Goal: Navigation & Orientation: Find specific page/section

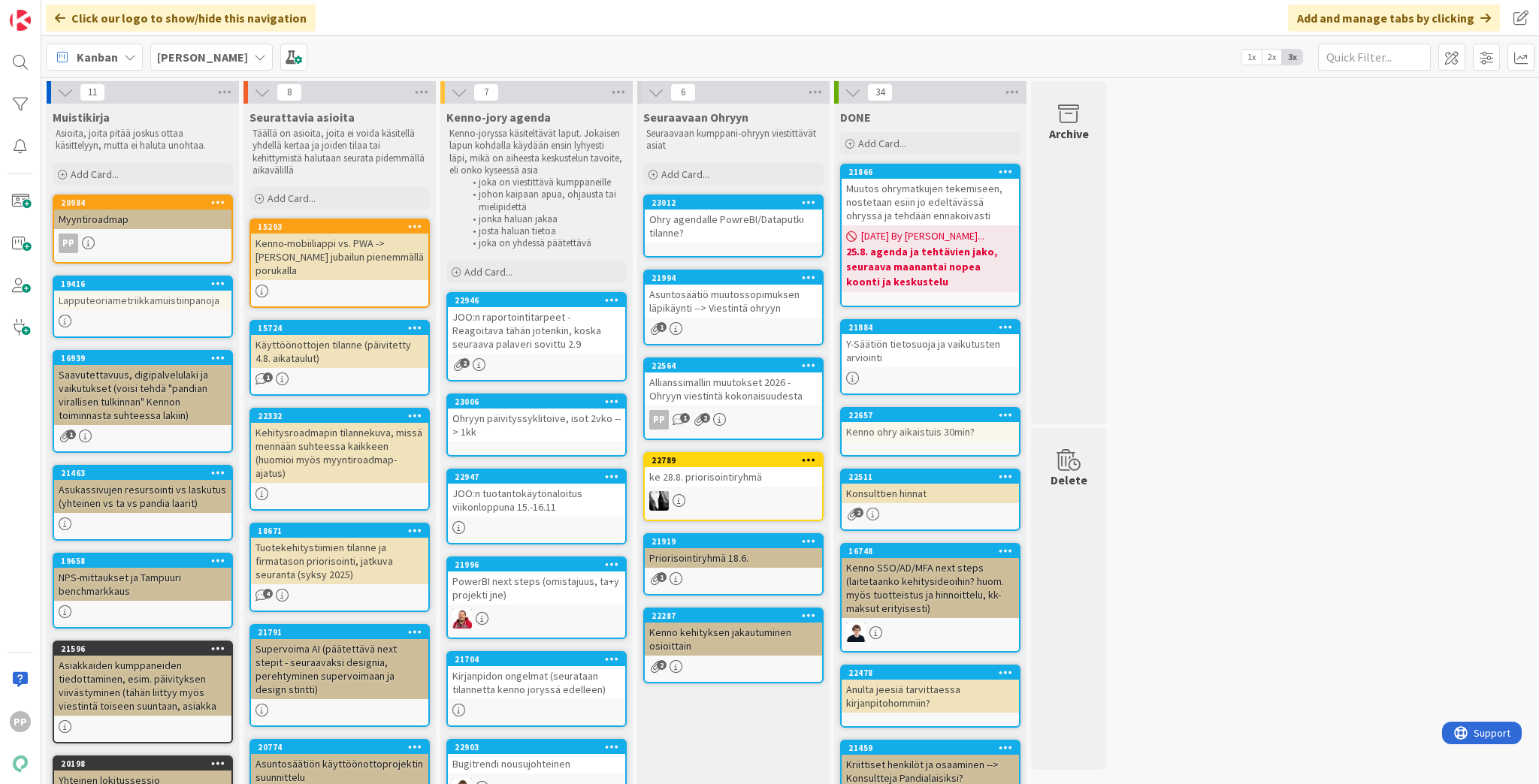
click at [532, 6] on div "Click our logo to show/hide this navigation Add and manage tabs by clicking" at bounding box center [790, 18] width 1498 height 36
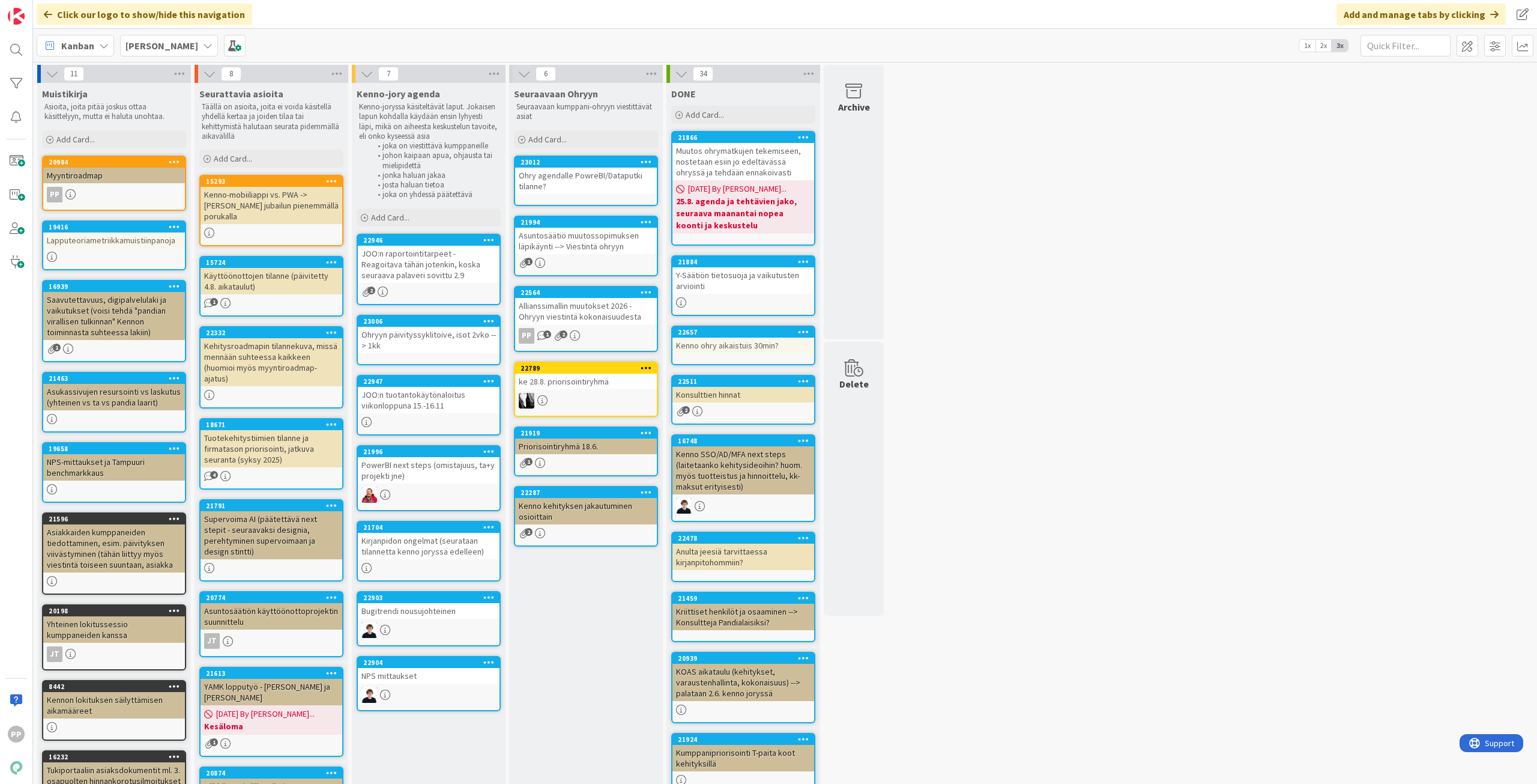
click at [1150, 327] on div "11 Muistikirja Asioita, joita pitää joskus ottaa käsittelyyn, mutta ei haluta u…" at bounding box center [785, 494] width 1500 height 860
click at [612, 626] on div "Seuraavaan Ohryyn Seuraavaan kumppani-ohryyn viestittävät asiat Add Card... 230…" at bounding box center [586, 500] width 153 height 835
click at [603, 626] on div "Seuraavaan Ohryyn Seuraavaan kumppani-ohryyn viestittävät asiat Add Card... 230…" at bounding box center [586, 500] width 153 height 835
click at [165, 37] on div "[PERSON_NAME]" at bounding box center [169, 45] width 98 height 22
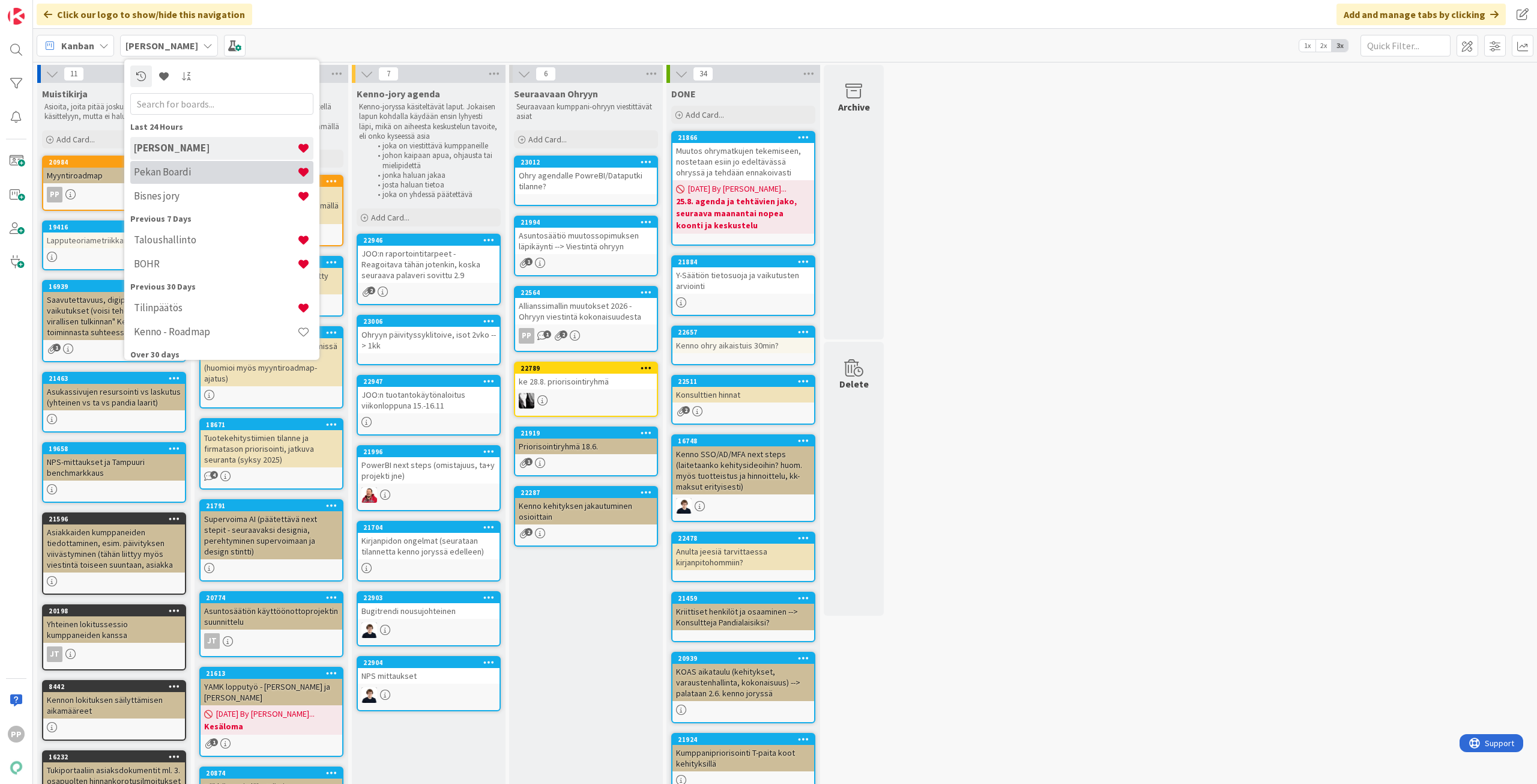
click at [190, 176] on h4 "Pekan Boardi" at bounding box center [215, 172] width 164 height 12
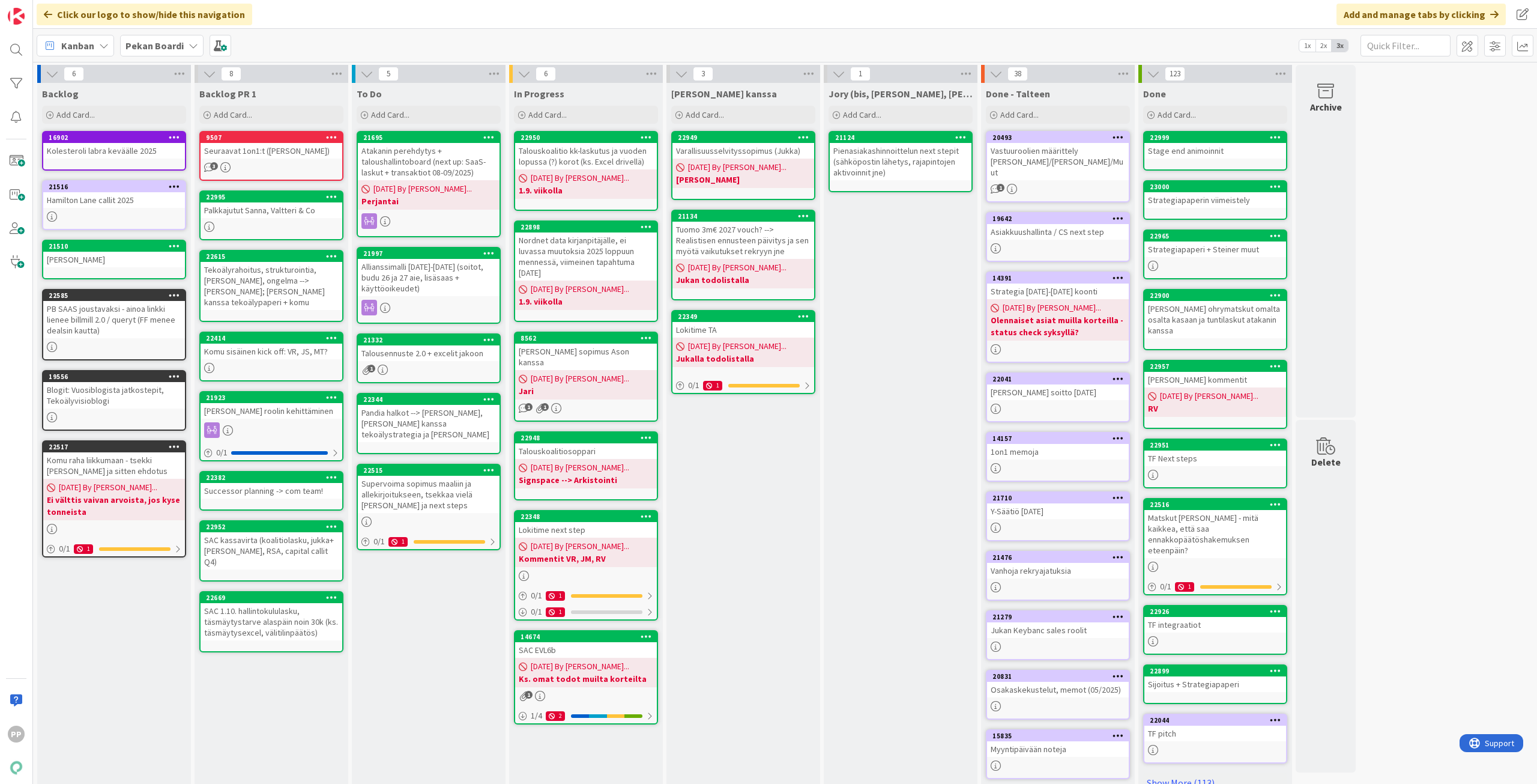
click at [416, 166] on div "Atakanin perehdytys + taloushallintoboard (next up: SaaS-laskut + transaktiot 0…" at bounding box center [429, 161] width 142 height 37
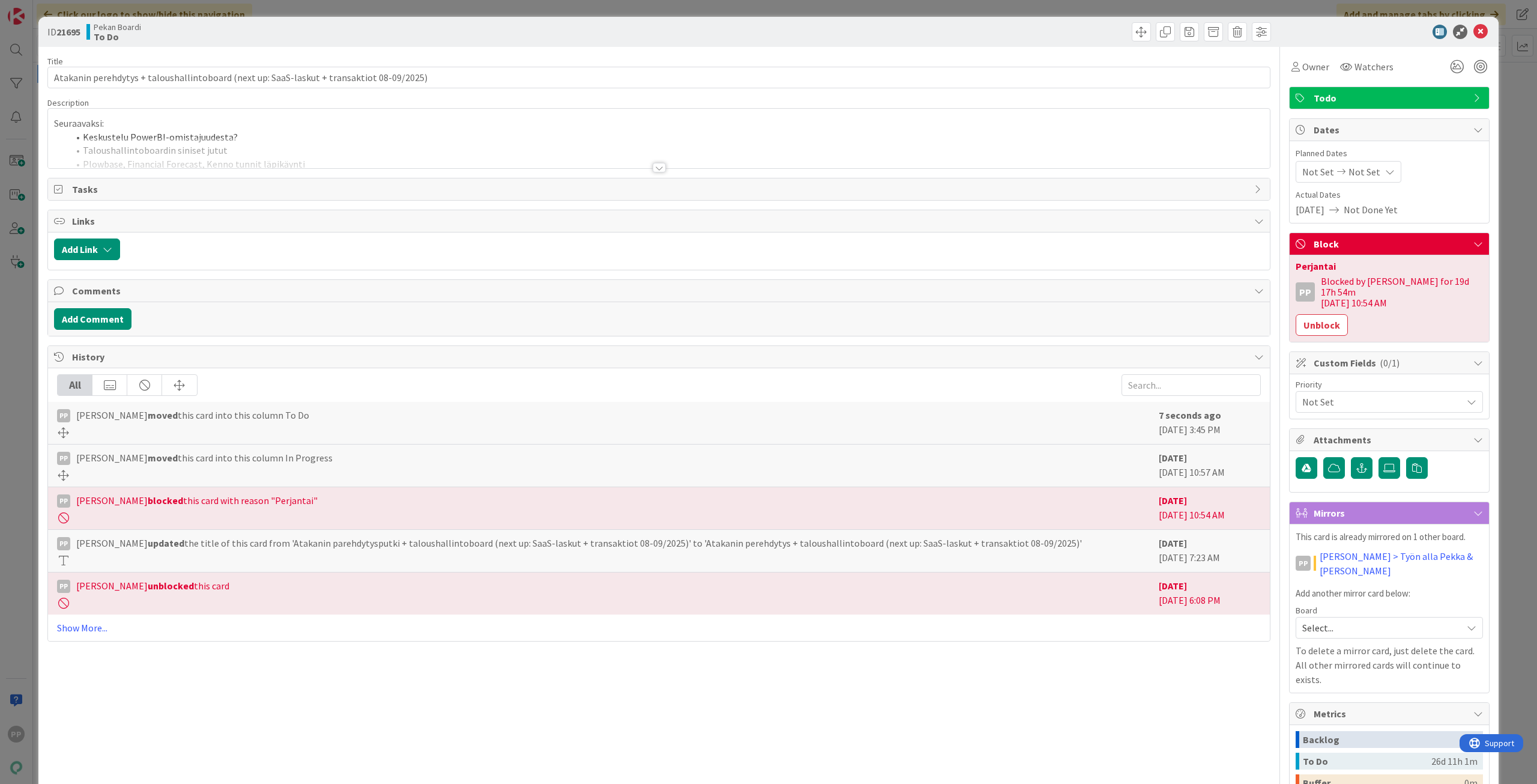
click at [295, 151] on div at bounding box center [659, 153] width 1222 height 31
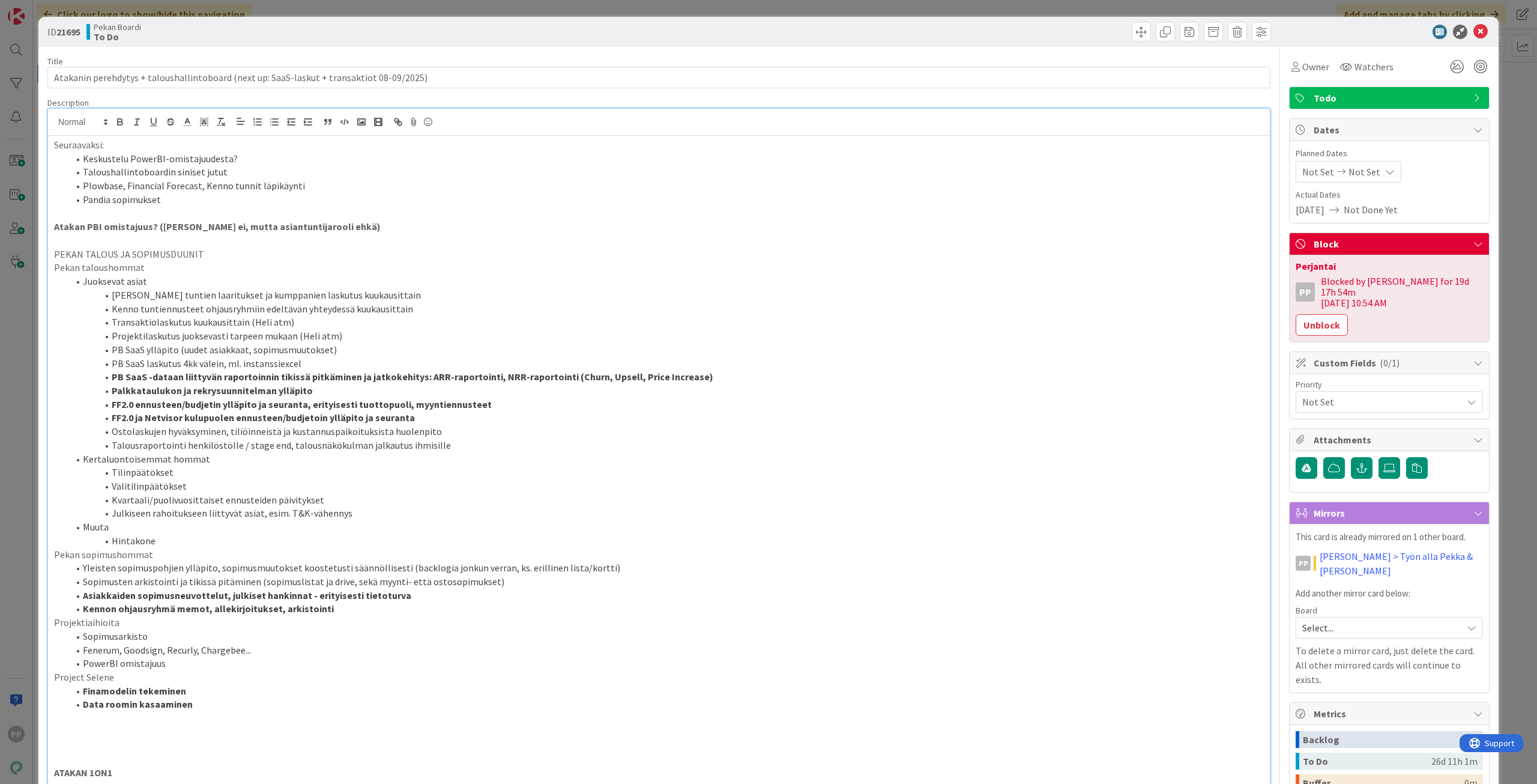
drag, startPoint x: 57, startPoint y: 146, endPoint x: 369, endPoint y: 55, distance: 325.0
click at [58, 146] on p "Seuraavaksi:" at bounding box center [659, 145] width 1210 height 14
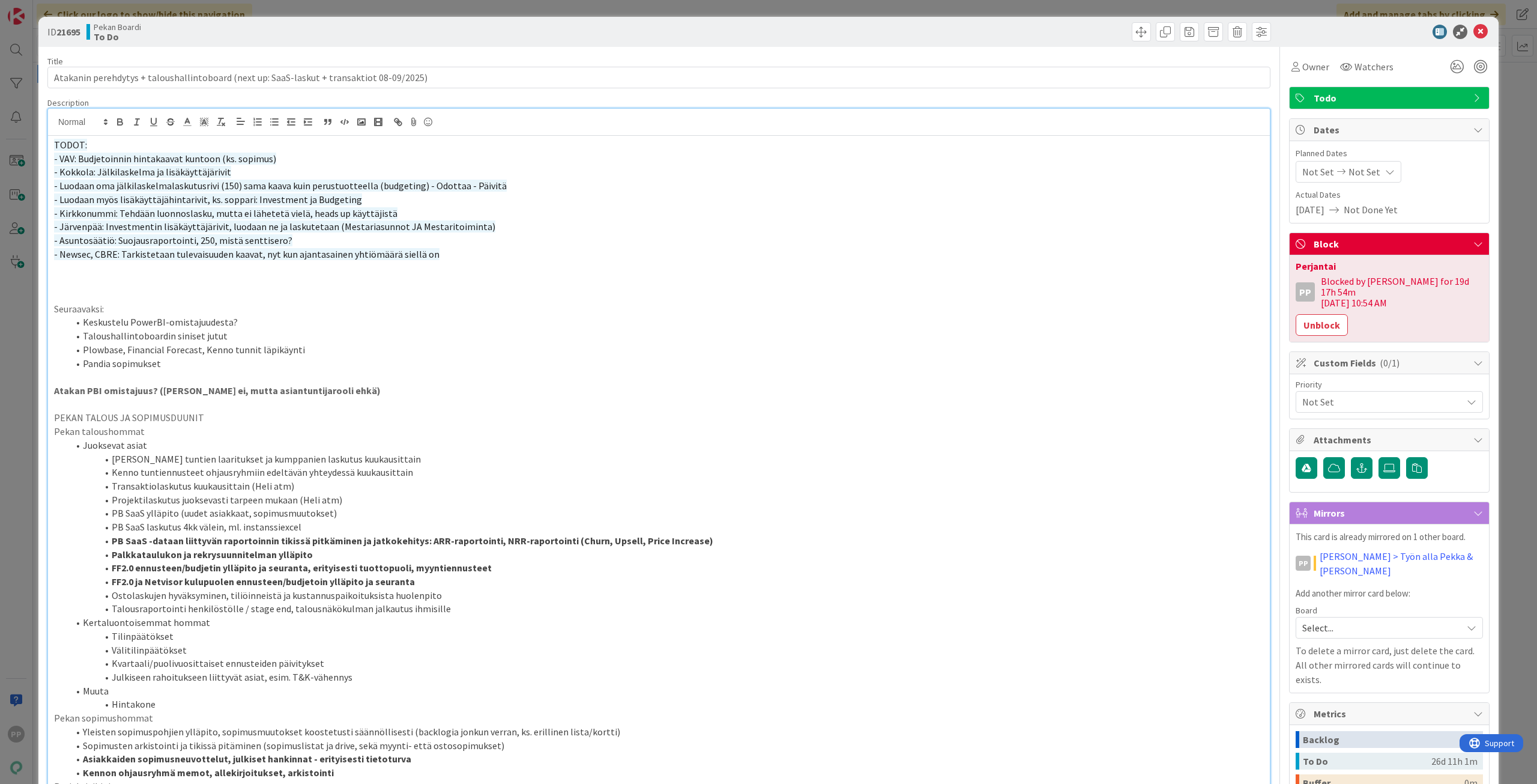
click at [526, 292] on p at bounding box center [659, 295] width 1210 height 14
click at [548, 45] on div "ID 21695 Pekan Boardi To Do" at bounding box center [768, 32] width 1461 height 30
click at [176, 270] on p at bounding box center [659, 267] width 1210 height 14
click at [179, 280] on p at bounding box center [659, 281] width 1210 height 14
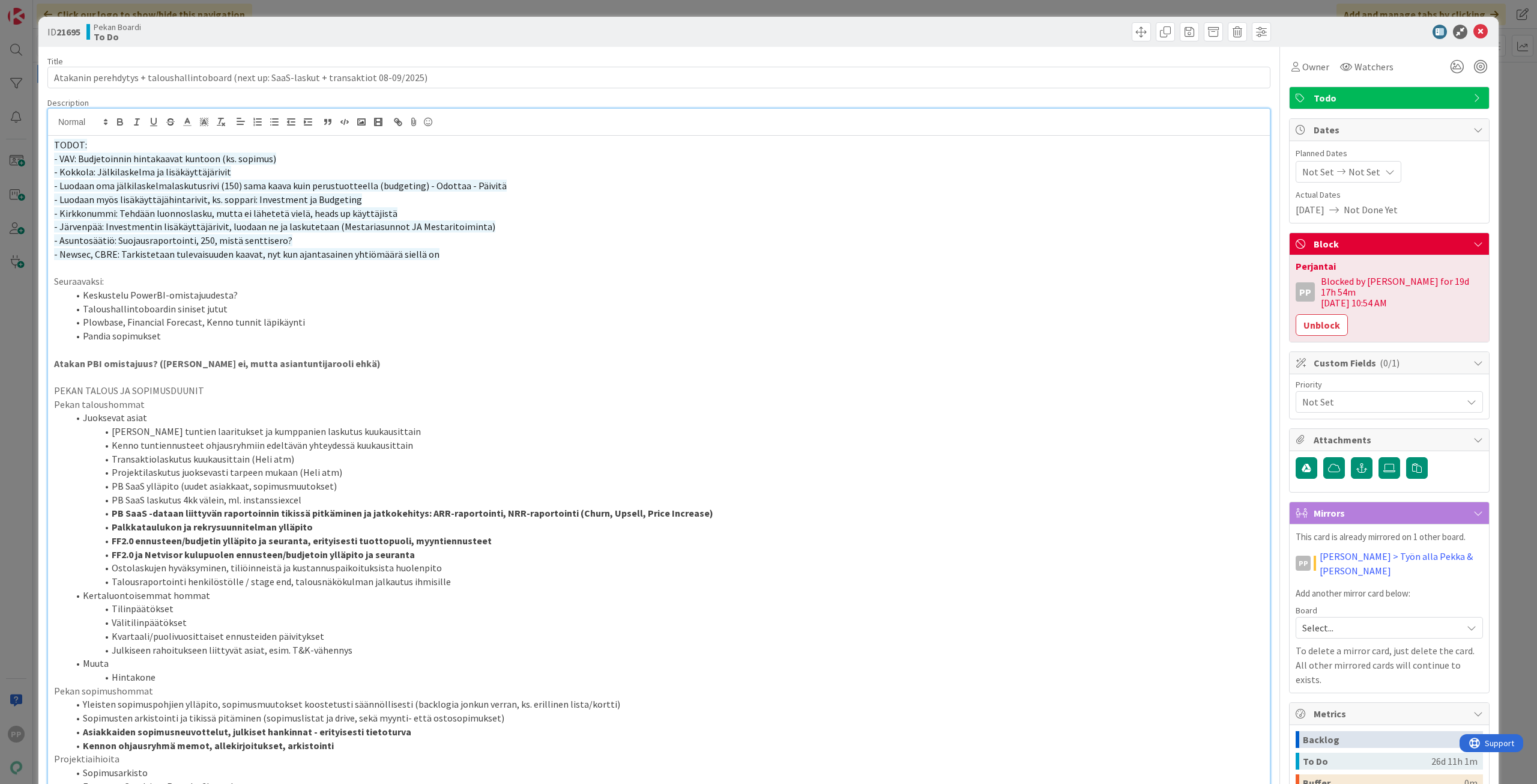
click at [184, 218] on span "- Kirkkonummi: Tehdään luonnoslasku, mutta ei lähetetä vielä, heads up käyttäji…" at bounding box center [226, 213] width 344 height 12
click at [197, 174] on span "- Kokkola: Jälkilaskelma ja lisäkäyttäjärivit" at bounding box center [143, 172] width 177 height 12
drag, startPoint x: 244, startPoint y: 174, endPoint x: 55, endPoint y: 156, distance: 189.9
click at [55, 156] on div "TODOT: - VAV: Budjetoinnin hintakaavat kuntoon (ks. sopimus) - Kokkola: Jälkila…" at bounding box center [659, 695] width 1222 height 1119
click at [55, 156] on span "- VAV: Budjetoinnin hintakaavat kuntoon (ks. sopimus)" at bounding box center [165, 159] width 222 height 12
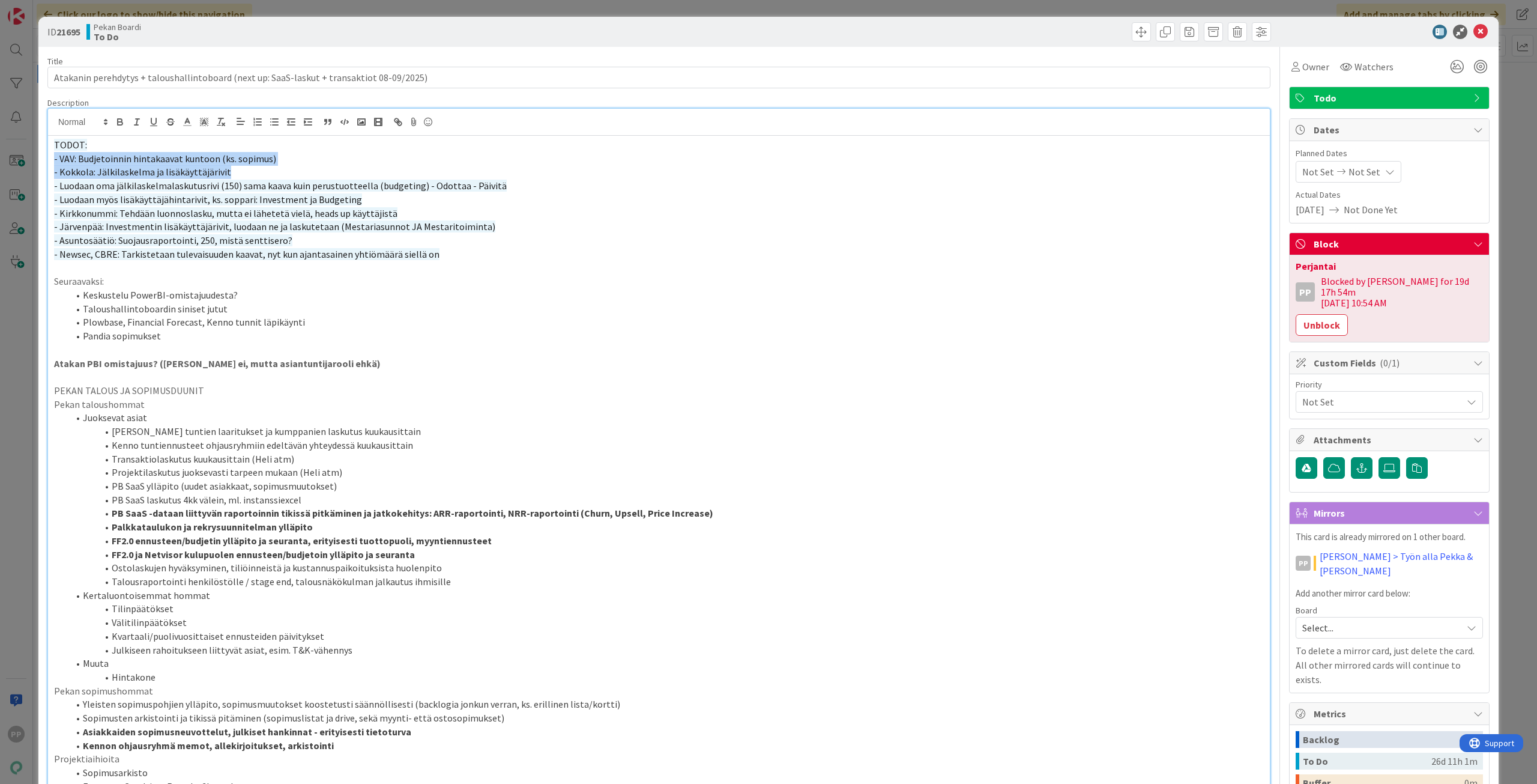
drag, startPoint x: 55, startPoint y: 153, endPoint x: 259, endPoint y: 170, distance: 204.7
click at [259, 170] on div "TODOT: - VAV: Budjetoinnin hintakaavat kuntoon (ks. sopimus) - Kokkola: Jälkila…" at bounding box center [659, 695] width 1222 height 1119
click at [259, 170] on p "- Kokkola: Jälkilaskelma ja lisäkäyttäjärivit" at bounding box center [659, 172] width 1210 height 14
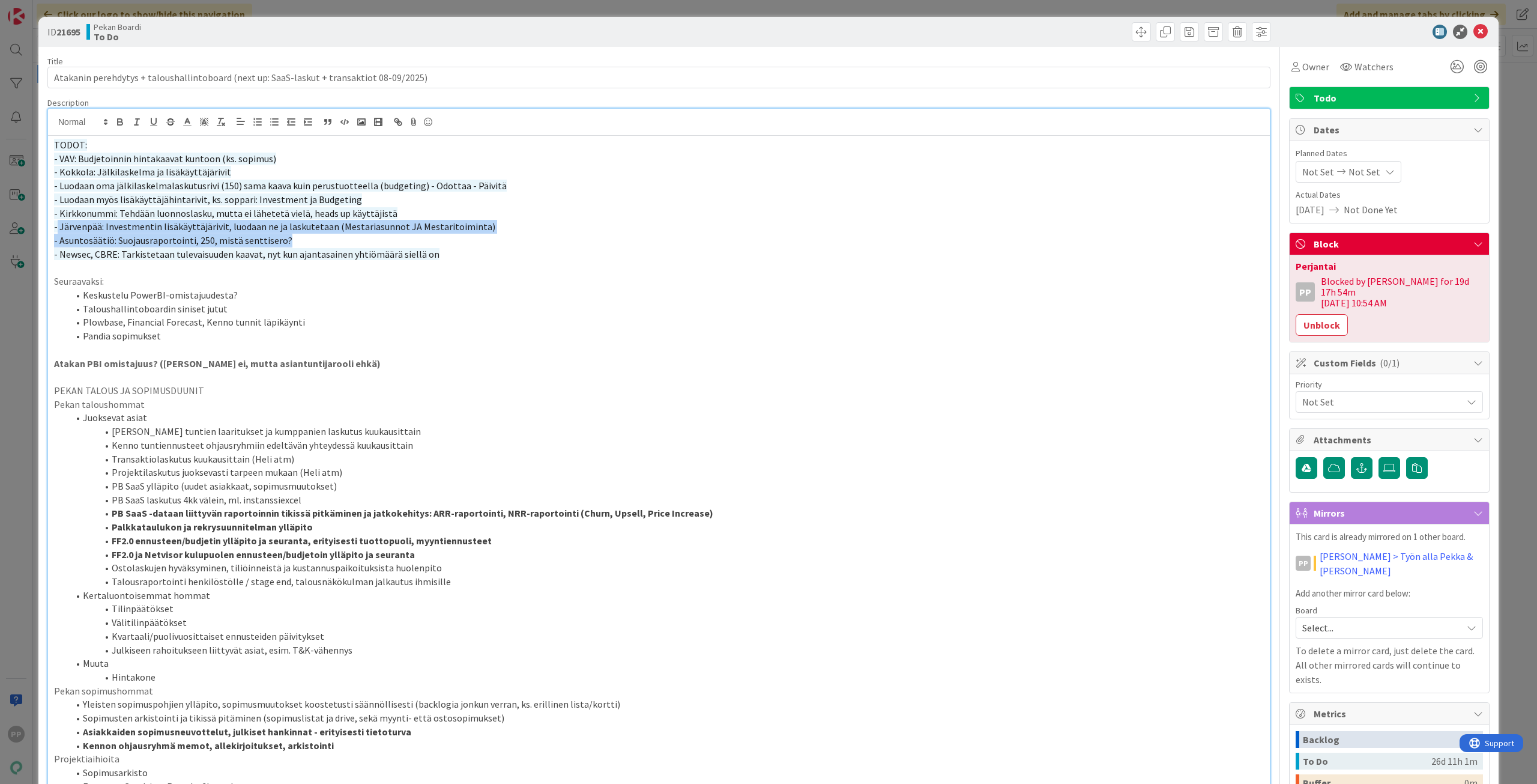
drag, startPoint x: 78, startPoint y: 226, endPoint x: 539, endPoint y: 243, distance: 461.3
click at [539, 243] on div "TODOT: - VAV: Budjetoinnin hintakaavat kuntoon (ks. sopimus) - Kokkola: Jälkila…" at bounding box center [659, 695] width 1222 height 1119
click at [540, 244] on p "- Asuntosäätiö: Suojausraportointi, 250, mistä senttisero?" at bounding box center [659, 240] width 1210 height 14
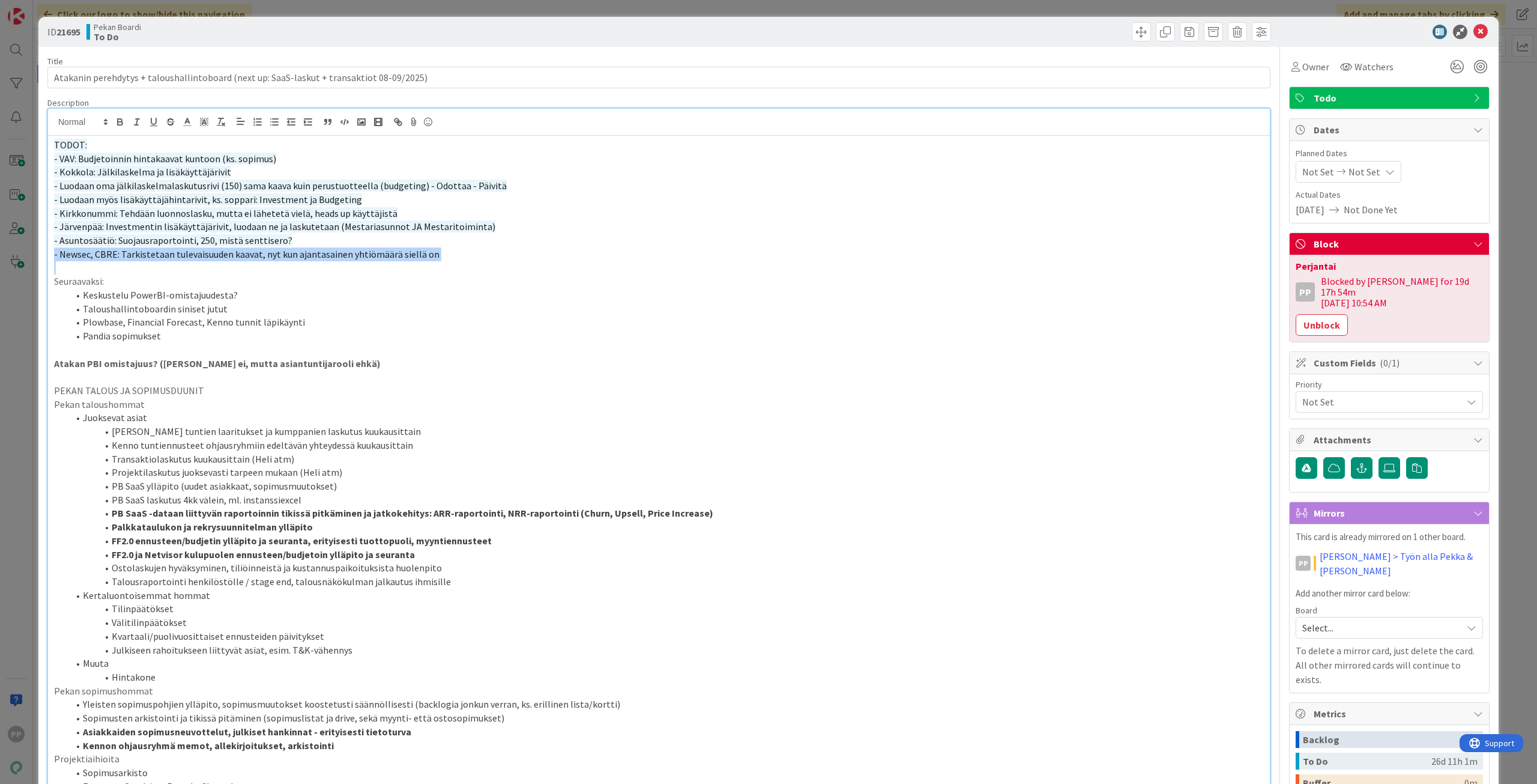
drag, startPoint x: 554, startPoint y: 248, endPoint x: 619, endPoint y: 264, distance: 66.9
click at [619, 264] on div "TODOT: - VAV: Budjetoinnin hintakaavat kuntoon (ks. sopimus) - Kokkola: Jälkila…" at bounding box center [659, 695] width 1222 height 1119
click at [619, 264] on p at bounding box center [659, 267] width 1210 height 14
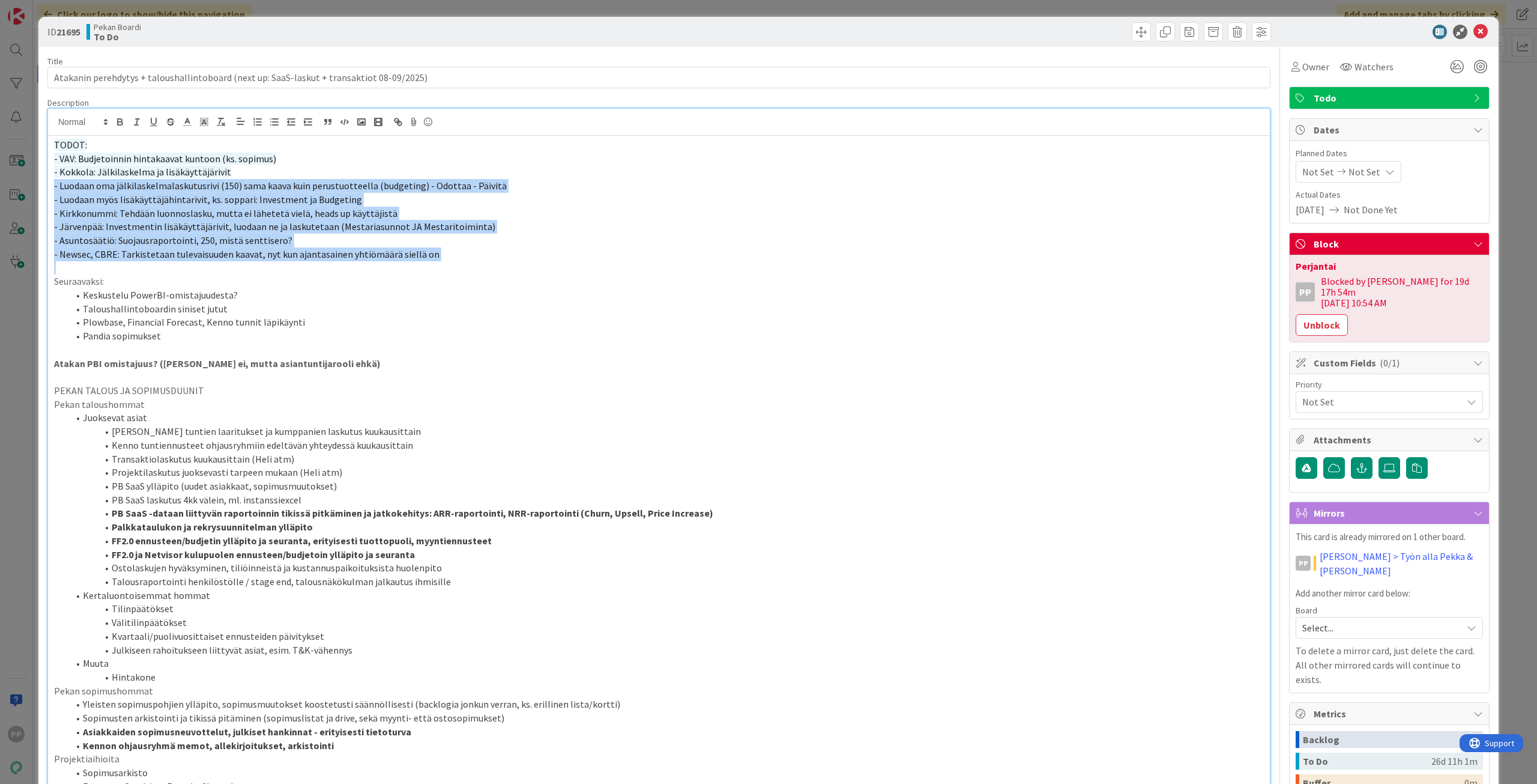
drag, startPoint x: 619, startPoint y: 264, endPoint x: -48, endPoint y: 187, distance: 671.4
click at [0, 187] on html "PP Click our logo to show/hide this navigation Add and manage tabs by clicking …" at bounding box center [768, 392] width 1537 height 784
click at [312, 243] on p "- Asuntosäätiö: Suojausraportointi, 250, mistä senttisero?" at bounding box center [659, 240] width 1210 height 14
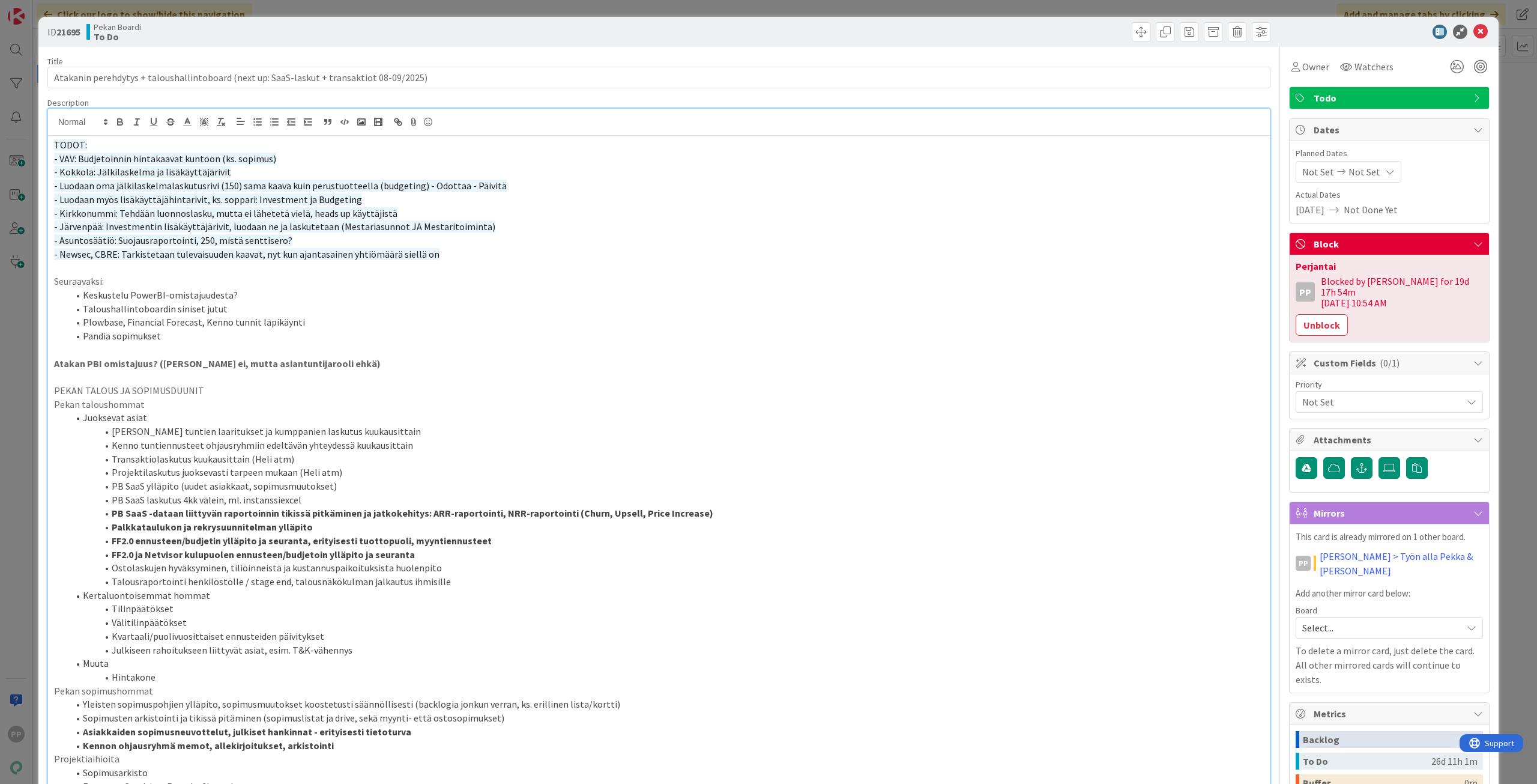
click at [526, 40] on div "Pekan Boardi To Do" at bounding box center [371, 32] width 570 height 19
click at [526, 244] on p "- Asuntosäätiö: Suojausraportointi, 250, mistä senttisero?" at bounding box center [659, 240] width 1210 height 14
click at [535, 283] on p "Seuraavaksi:" at bounding box center [659, 281] width 1210 height 14
click at [539, 295] on li "Keskustelu PowerBI-omistajuudesta?" at bounding box center [666, 295] width 1195 height 14
click at [543, 313] on li "Taloushallintoboardin siniset jutut" at bounding box center [666, 308] width 1195 height 14
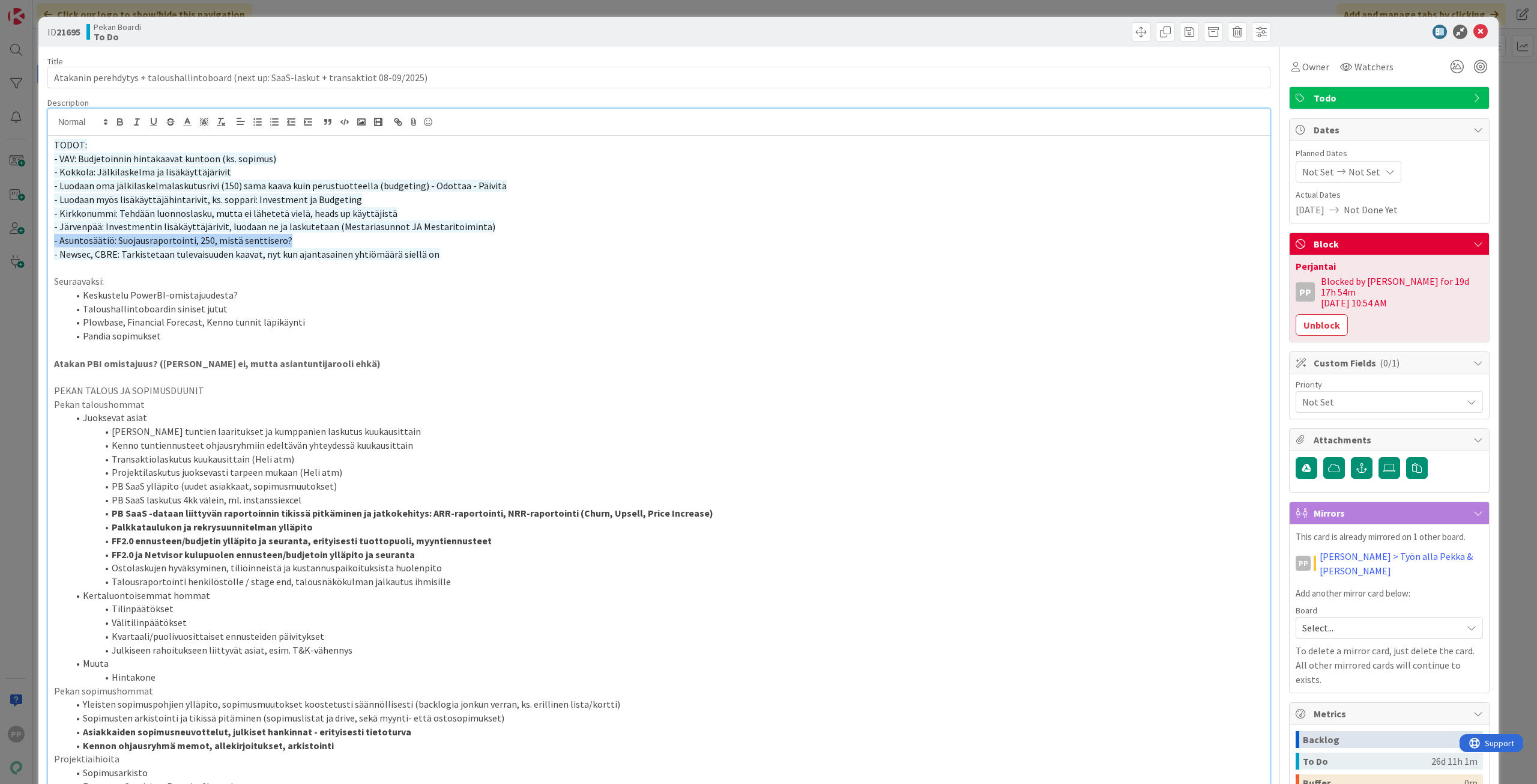
drag, startPoint x: 303, startPoint y: 239, endPoint x: -15, endPoint y: 236, distance: 318.0
click at [0, 236] on html "PP Click our logo to show/hide this navigation Add and manage tabs by clicking …" at bounding box center [768, 392] width 1537 height 784
click at [169, 126] on icon "button" at bounding box center [170, 122] width 11 height 11
click at [194, 324] on li "Plowbase, Financial Forecast, Kenno tunnit läpikäynti" at bounding box center [666, 322] width 1195 height 14
click at [229, 187] on span "- Luodaan oma jälkilaskelmalaskutusrivi (150) sama kaava kuin perustuotteella (…" at bounding box center [280, 185] width 453 height 12
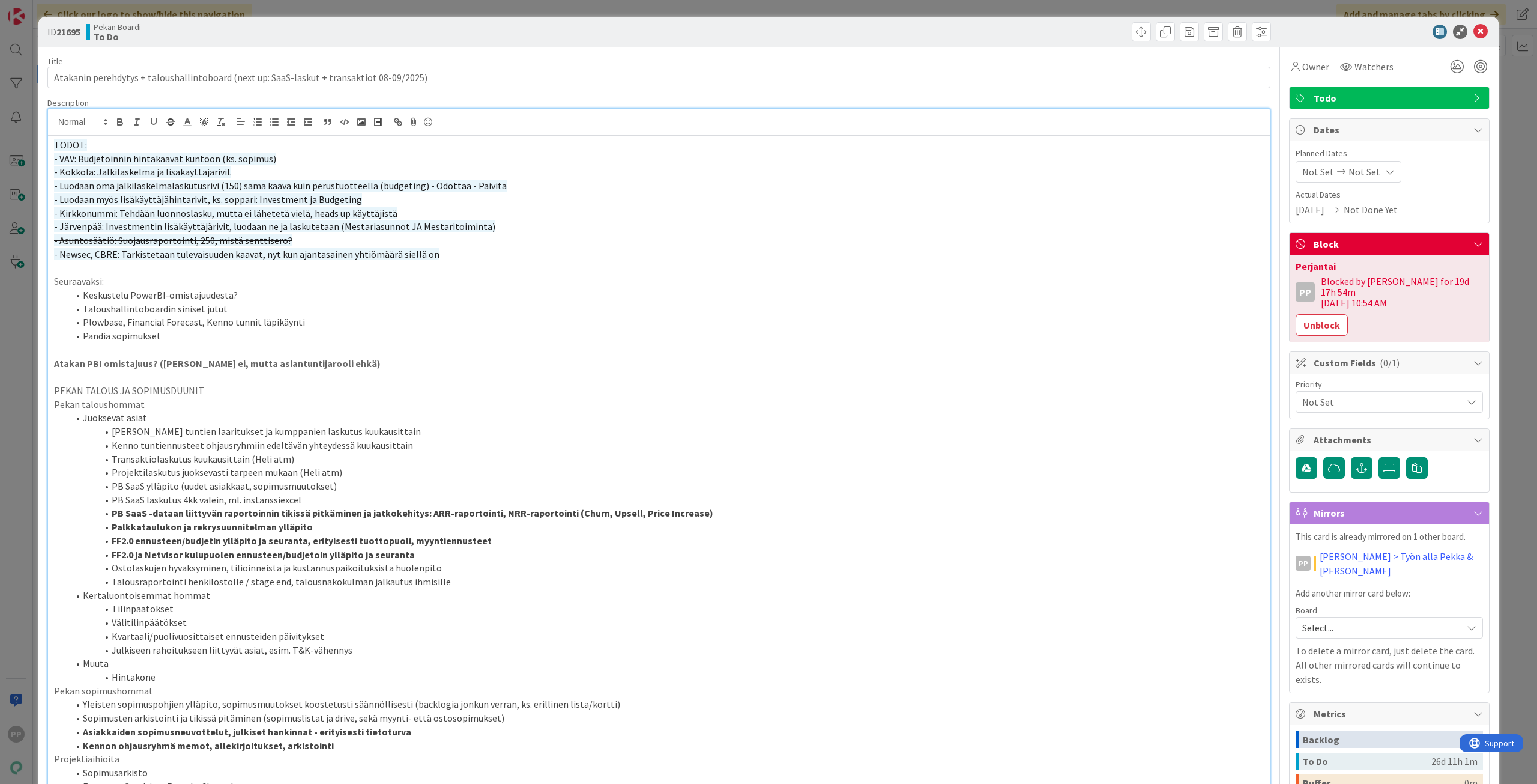
drag, startPoint x: 202, startPoint y: 41, endPoint x: 202, endPoint y: 31, distance: 10.0
click at [202, 40] on div "Pekan Boardi To Do" at bounding box center [371, 32] width 570 height 19
click at [216, 8] on div "ID 21695 Pekan Boardi To Do Title 89 / 128 Atakanin perehdytys + taloushallinto…" at bounding box center [768, 392] width 1537 height 784
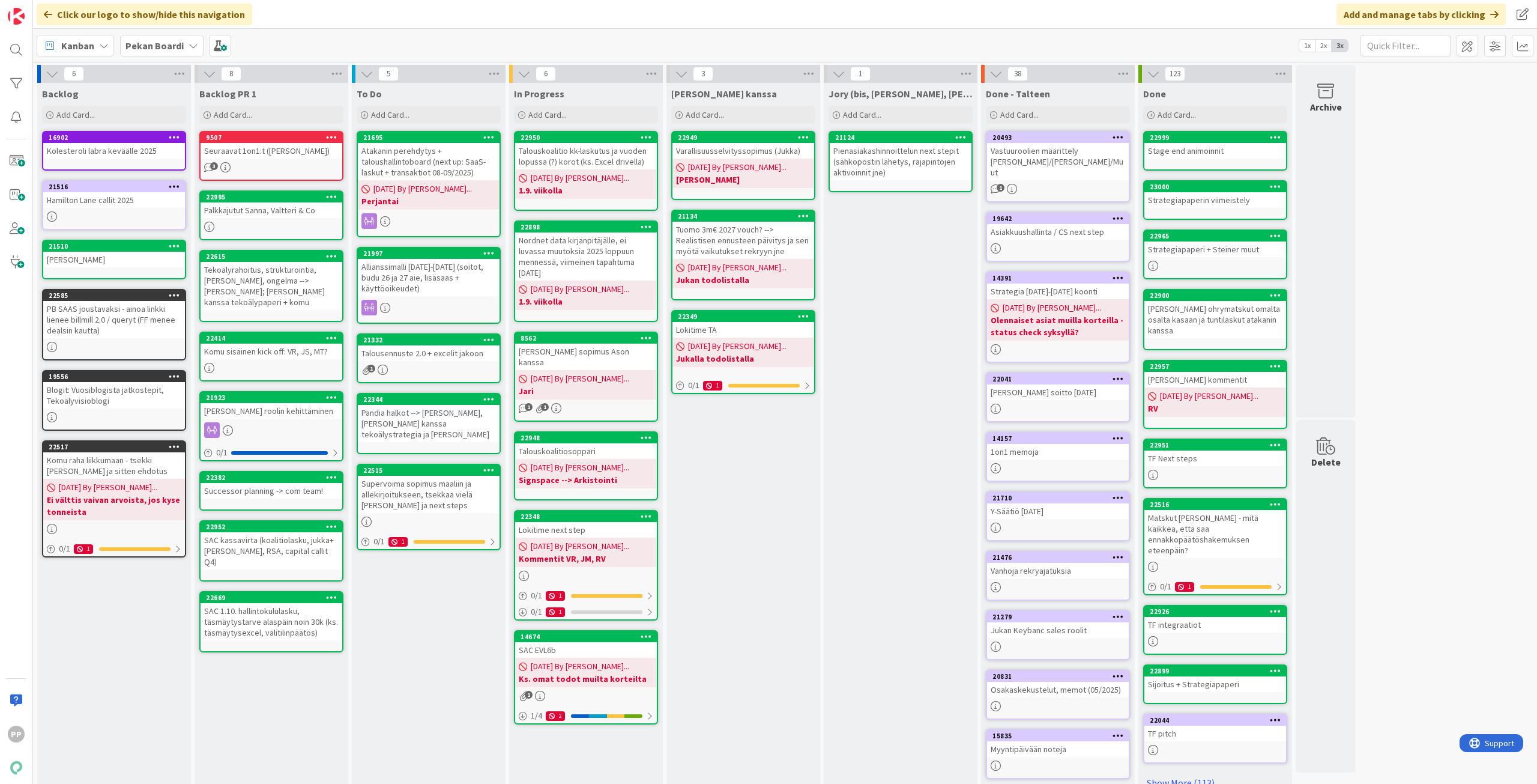
click at [436, 169] on div "Atakanin perehdytys + taloushallintoboard (next up: SaaS-laskut + transaktiot 0…" at bounding box center [429, 161] width 142 height 37
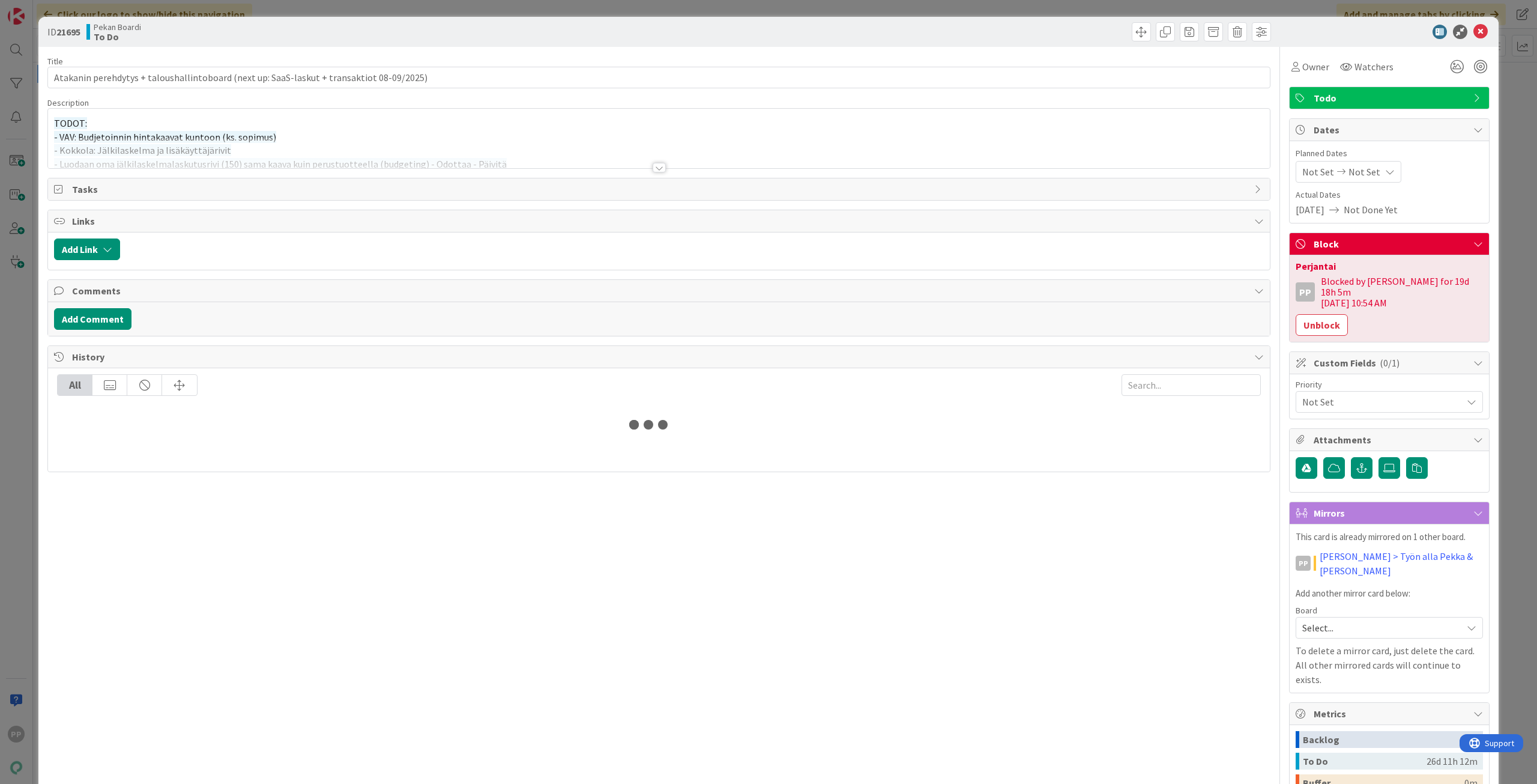
click at [211, 153] on div at bounding box center [659, 153] width 1222 height 31
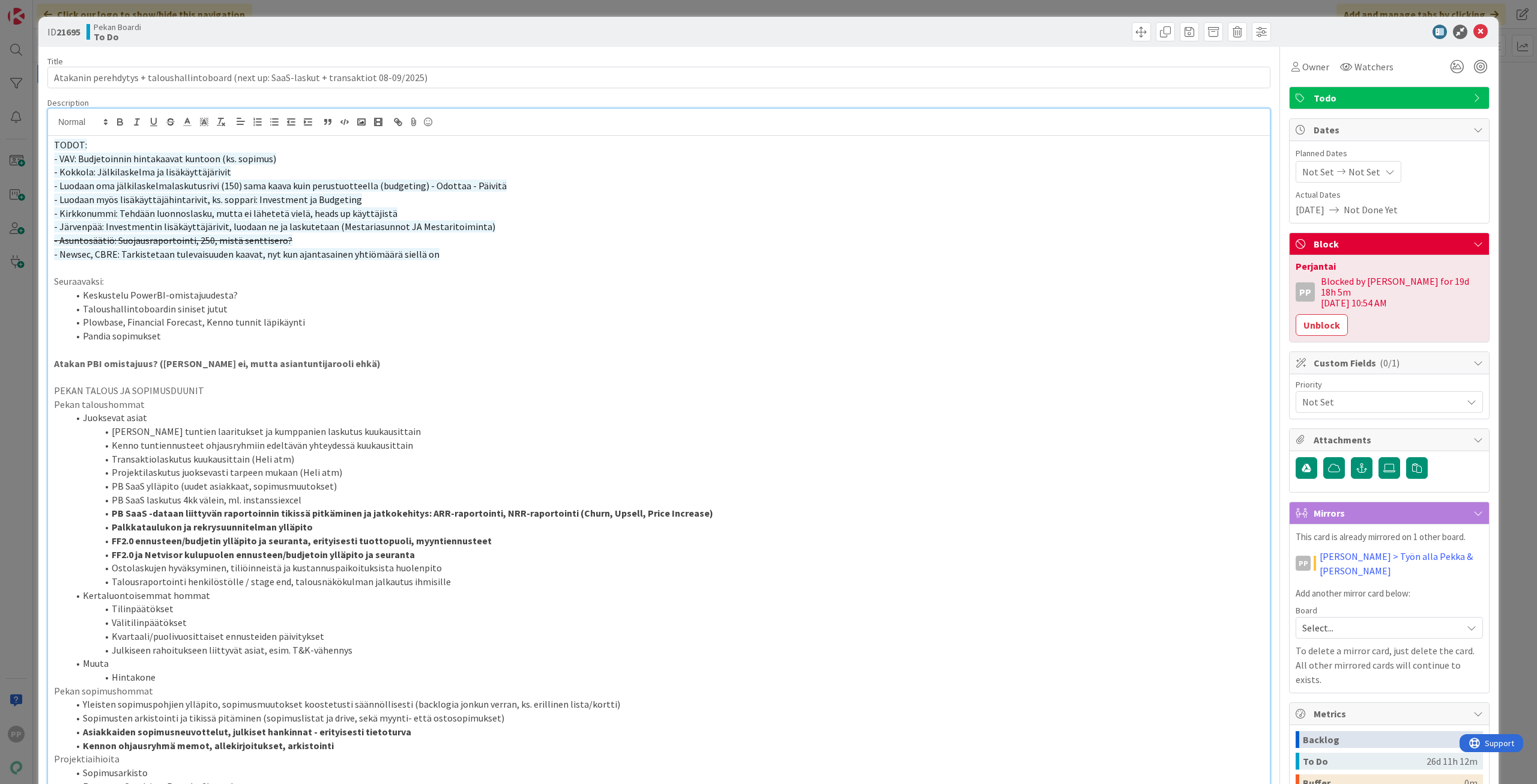
click at [280, 265] on p at bounding box center [659, 267] width 1210 height 14
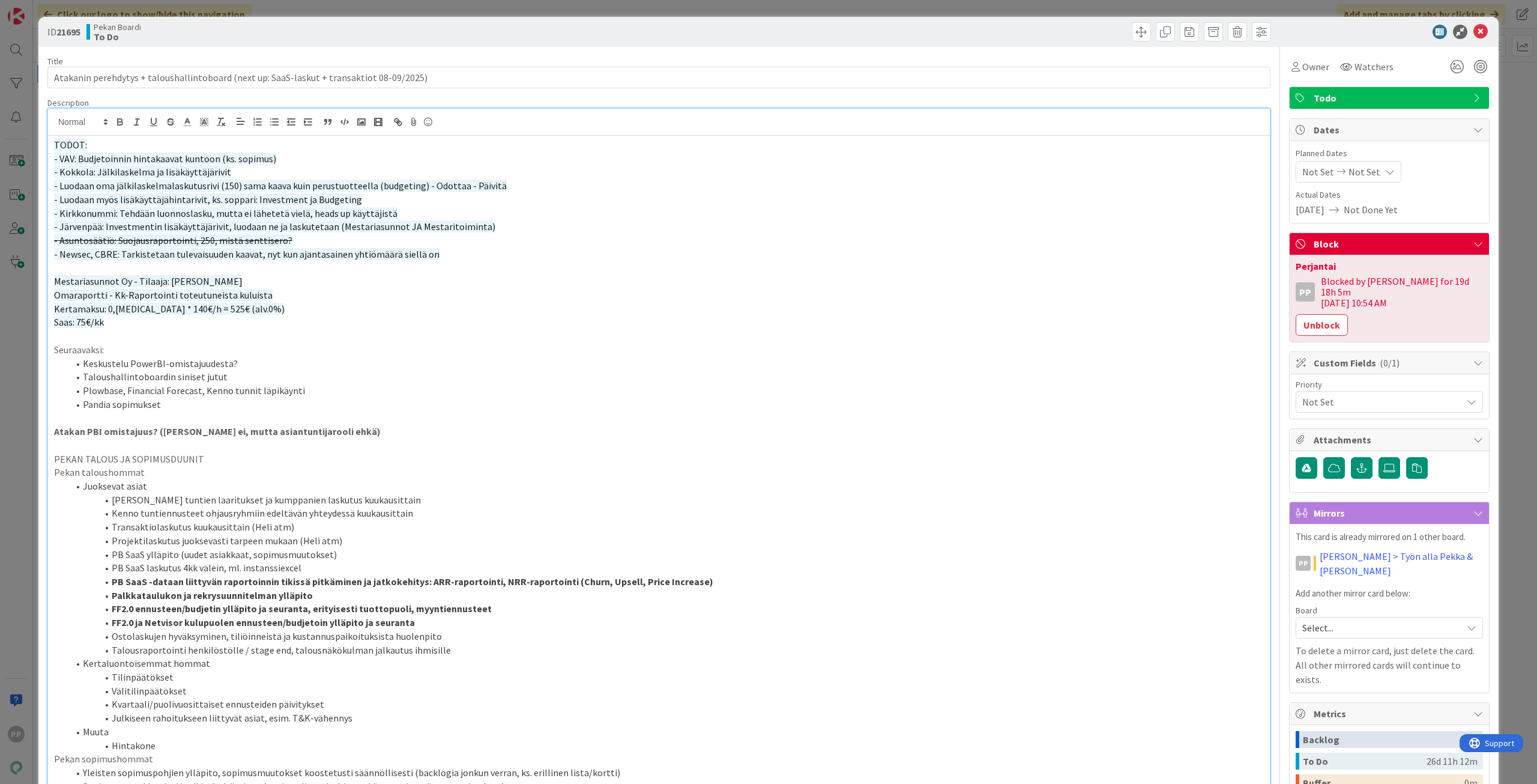
click at [290, 413] on p at bounding box center [659, 417] width 1210 height 14
click at [247, 45] on div "ID 21695 Pekan Boardi To Do" at bounding box center [768, 32] width 1461 height 30
click at [259, 12] on div "ID 21695 Pekan Boardi To Do Title 89 / 128 Atakanin perehdytys + taloushallinto…" at bounding box center [768, 392] width 1537 height 784
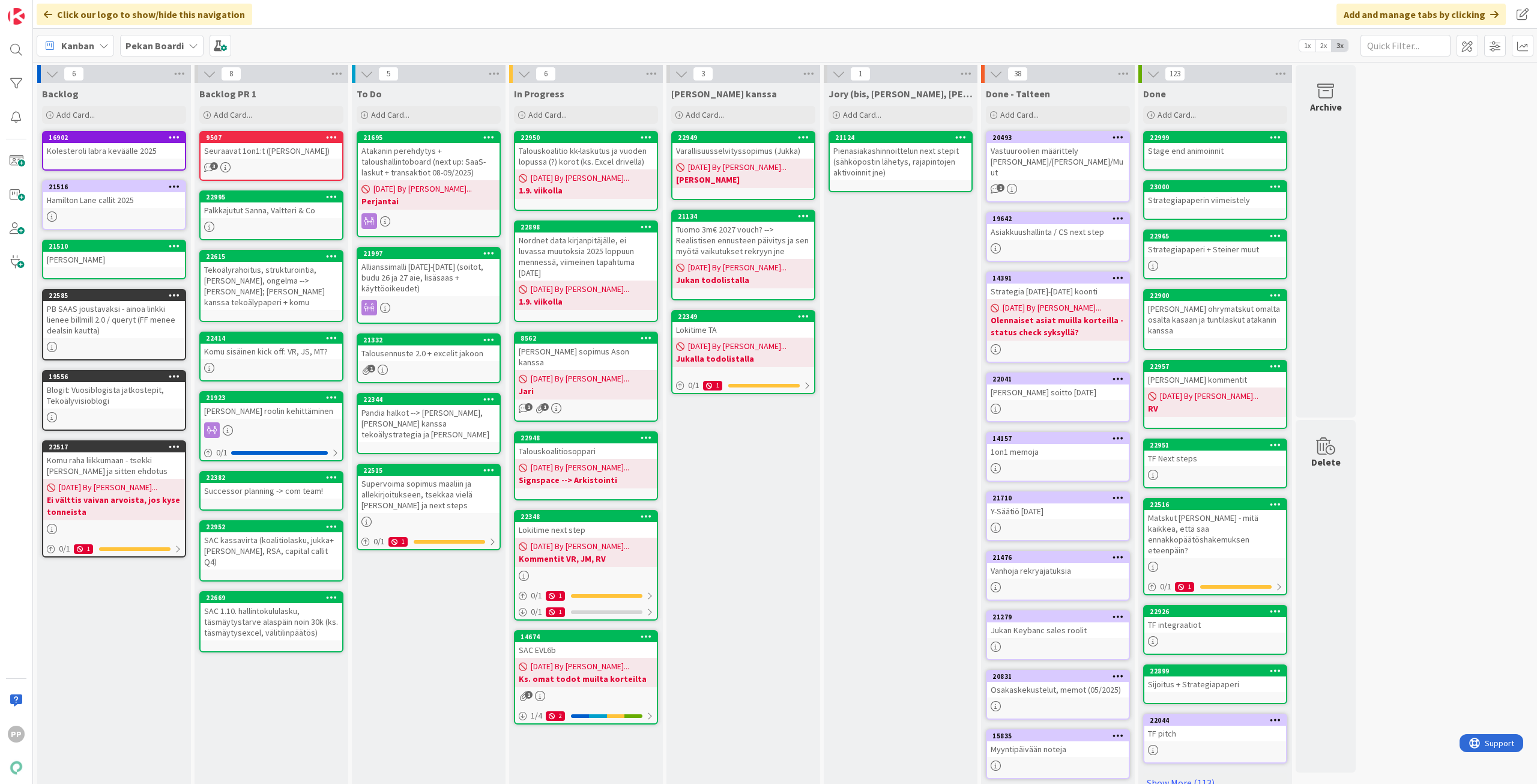
click at [448, 626] on div "To Do Add Card... 21695 Atakanin perehdytys + taloushallintoboard (next up: Saa…" at bounding box center [428, 450] width 153 height 734
click at [450, 167] on div "Atakanin perehdytys + taloushallintoboard (next up: SaaS-laskut + transaktiot 0…" at bounding box center [429, 161] width 142 height 37
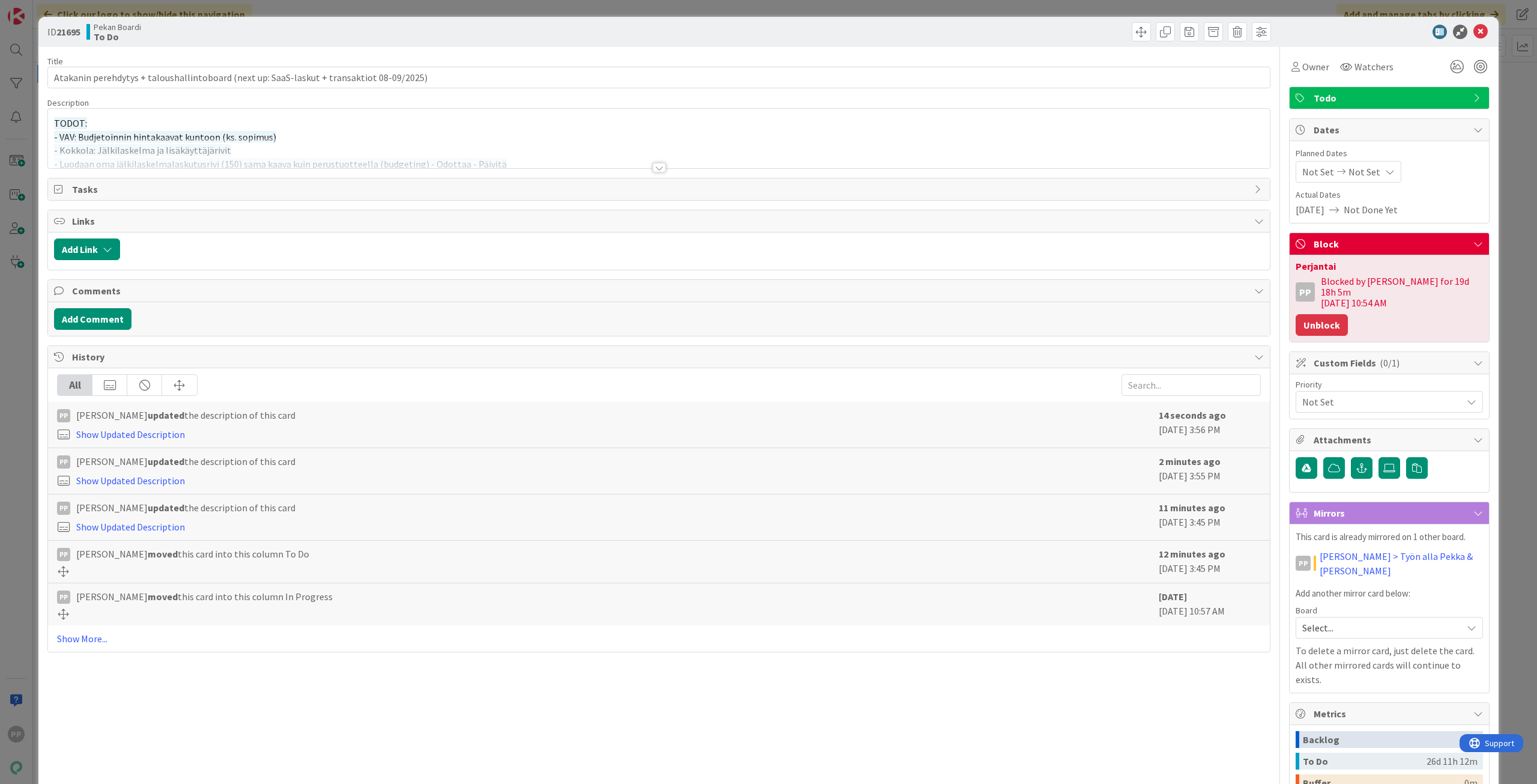
click at [1229, 314] on button "Unblock" at bounding box center [1322, 325] width 53 height 22
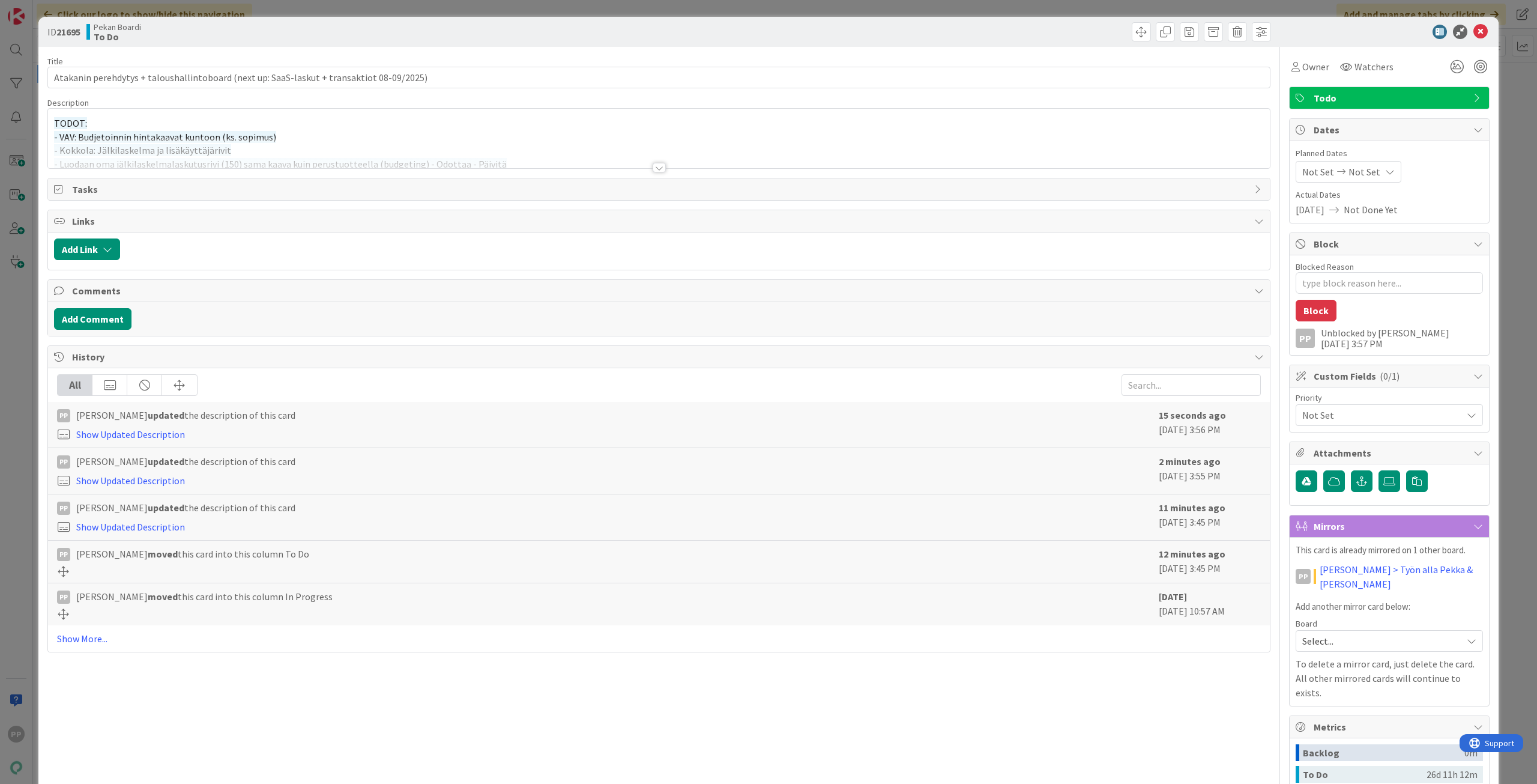
click at [1229, 352] on div "ID 21695 Pekan Boardi To Do Title 89 / 128 Atakanin perehdytys + taloushallinto…" at bounding box center [768, 392] width 1537 height 784
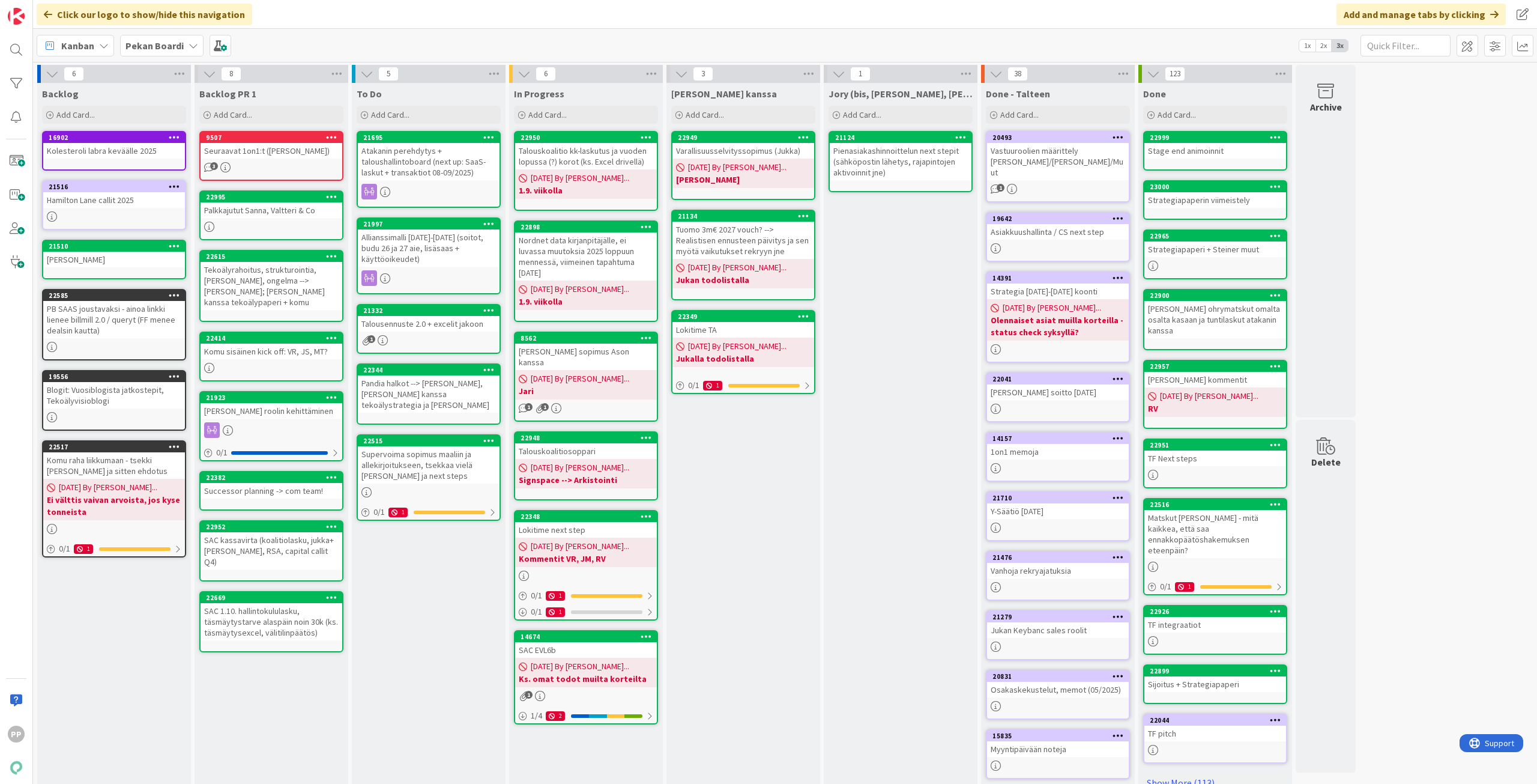
click at [720, 463] on div "[PERSON_NAME] kanssa Add Card... 22949 Varallisuusselvityssopimus ([PERSON_NAME…" at bounding box center [743, 450] width 153 height 734
click at [766, 626] on div "[PERSON_NAME] kanssa Add Card... 22949 Varallisuusselvityssopimus ([PERSON_NAME…" at bounding box center [743, 450] width 153 height 734
click at [465, 626] on div "To Do Add Card... 21695 Atakanin perehdytys + taloushallintoboard (next up: Saa…" at bounding box center [428, 450] width 153 height 734
click at [465, 316] on div "Talousennuste 2.0 + excelit jakoon" at bounding box center [429, 324] width 142 height 16
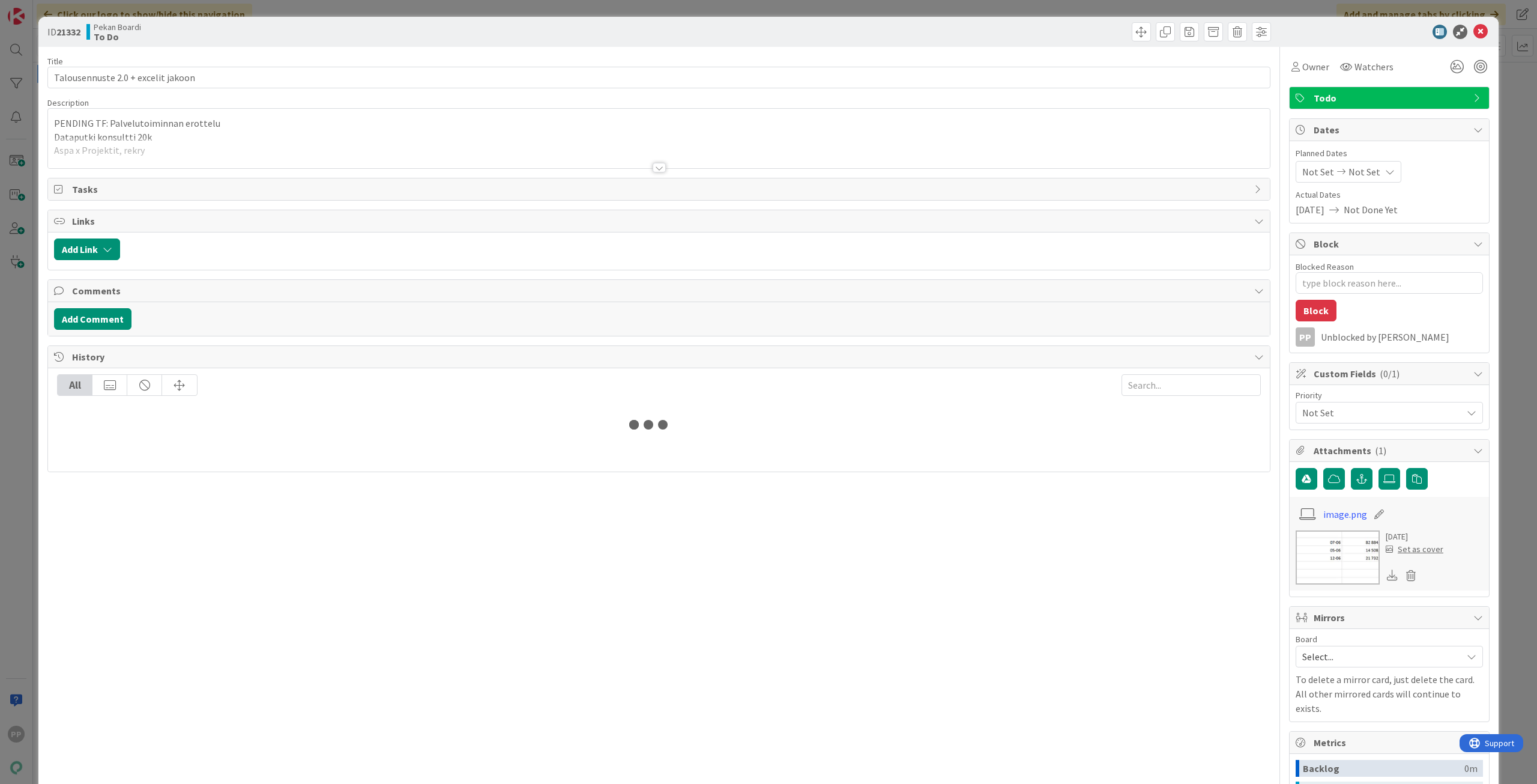
type textarea "x"
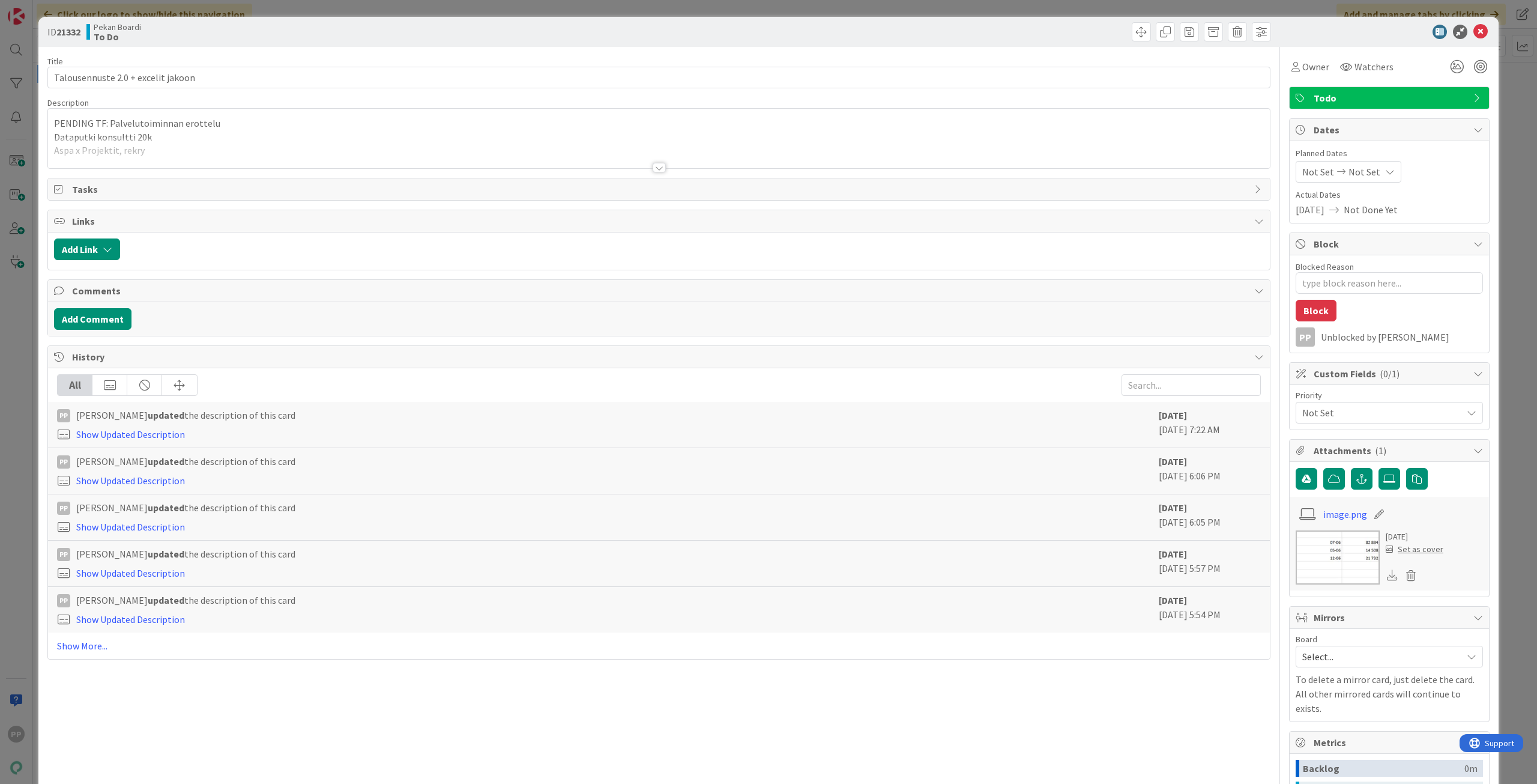
click at [239, 144] on div at bounding box center [659, 153] width 1222 height 31
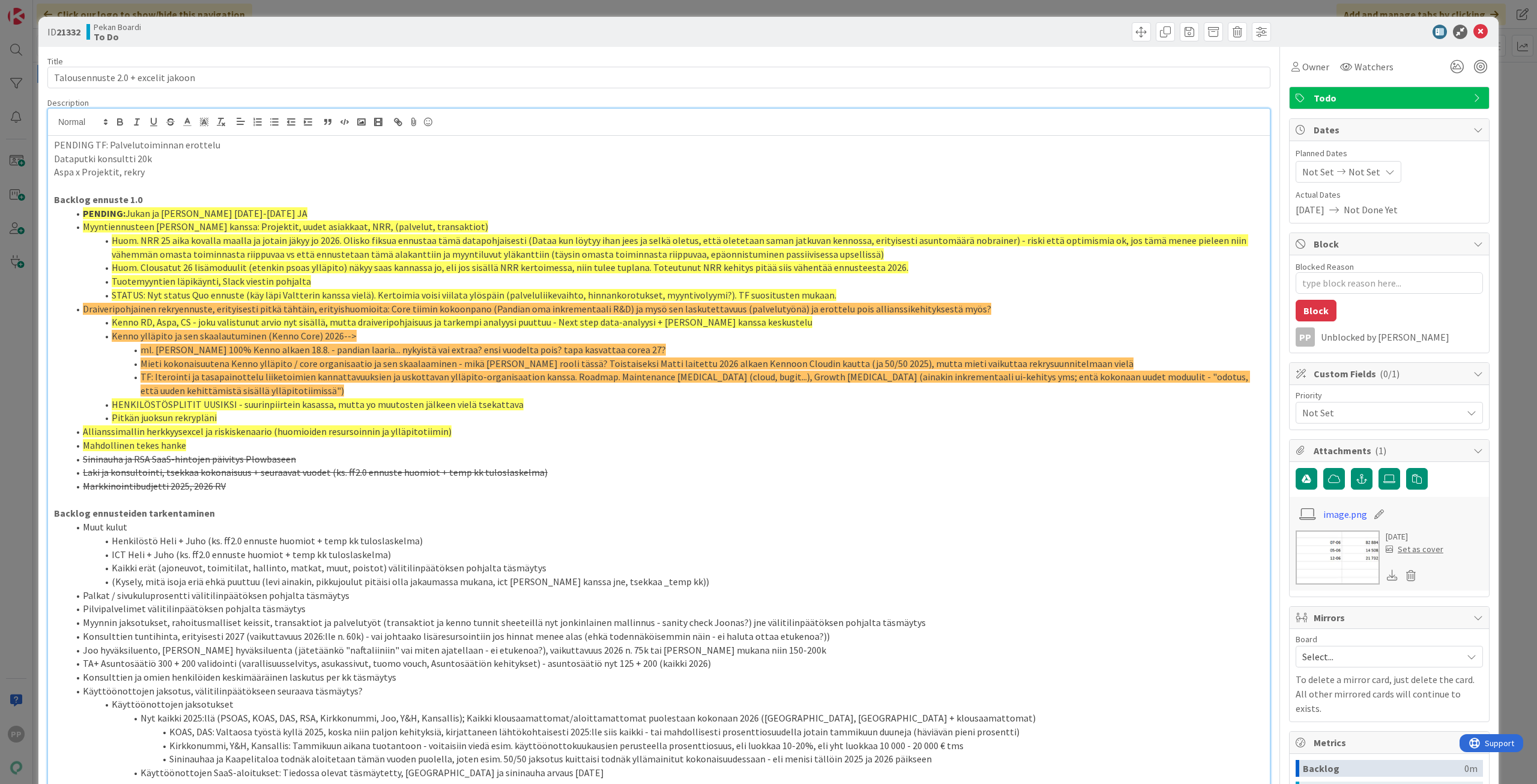
click at [234, 141] on p "PENDING TF: Palvelutoiminnan erottelu" at bounding box center [659, 145] width 1210 height 14
click at [239, 146] on p "PENDING TF: Palvelutoiminnan erottelu" at bounding box center [659, 145] width 1210 height 14
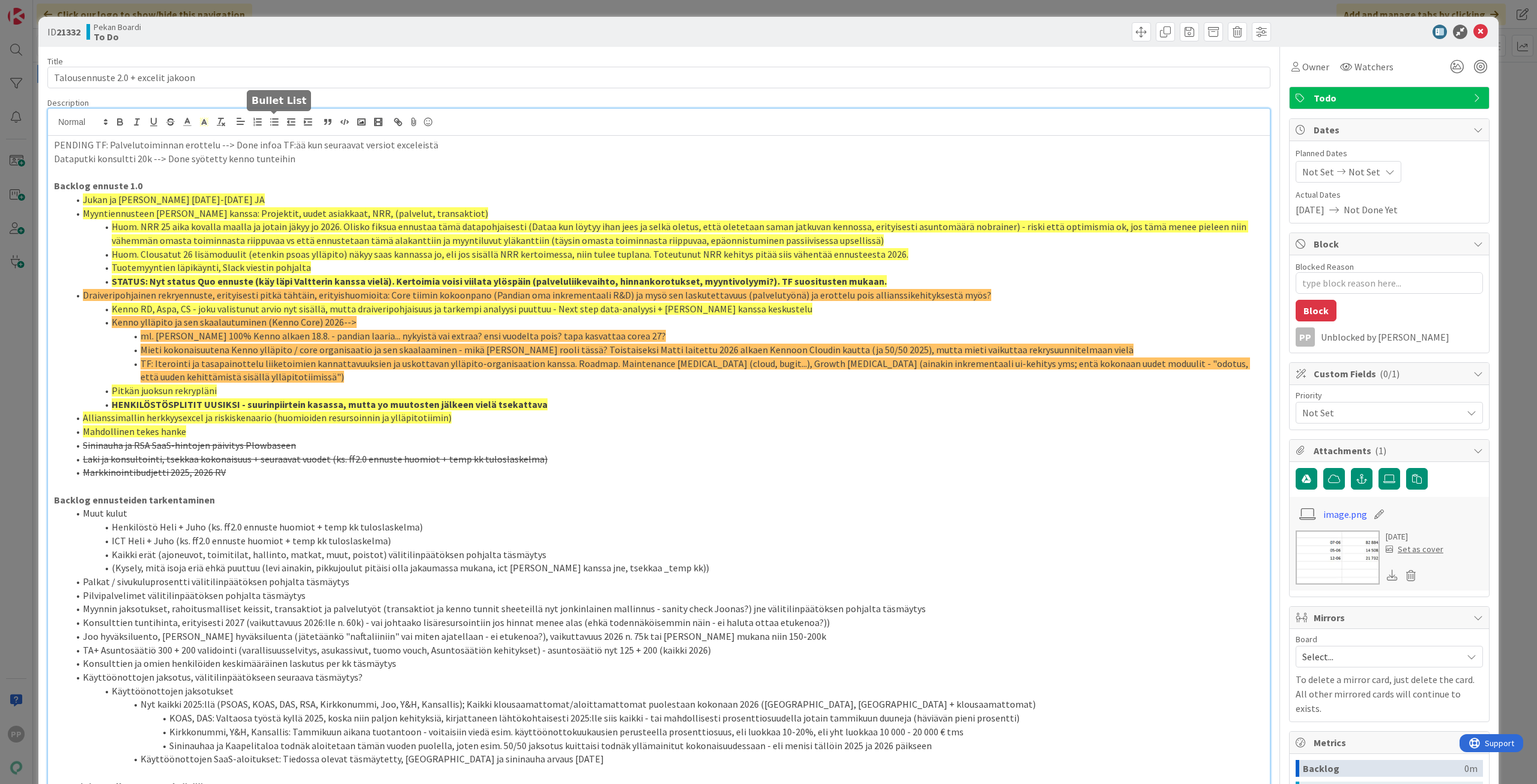
type textarea "x"
click at [395, 442] on li "Sininauha ja RSA SaaS-hintojen päivitys Plowbaseen" at bounding box center [666, 445] width 1195 height 14
click at [435, 510] on li "Muut kulut" at bounding box center [666, 513] width 1195 height 14
click at [236, 81] on input "Talousennuste 2.0 + excelit jakoon" at bounding box center [659, 78] width 1224 height 22
click at [128, 76] on input "Talousennuste 2.0 + excelit jakoon" at bounding box center [659, 78] width 1224 height 22
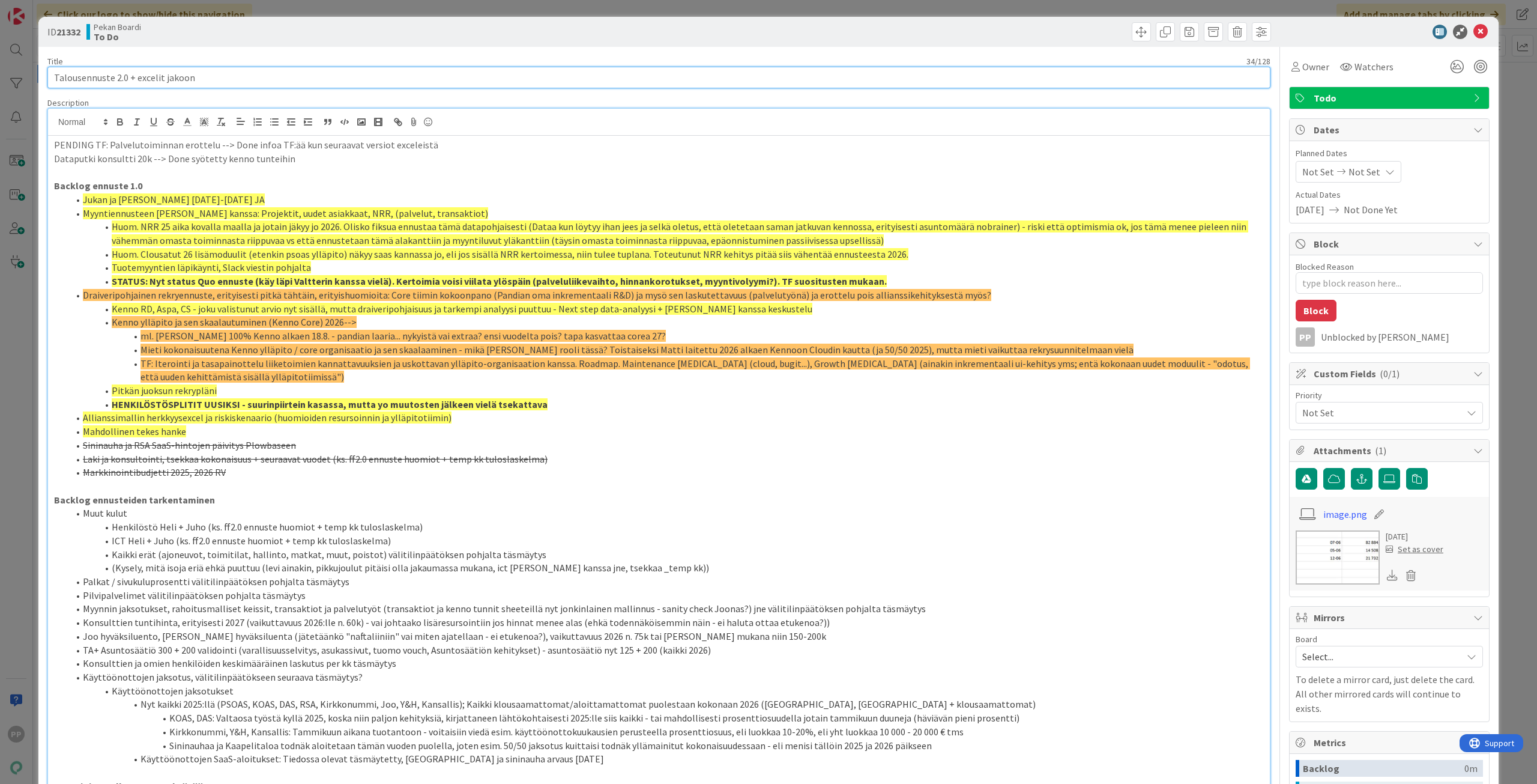
type input "Talousennuste 2.0 (+ excelit jakoon"
type textarea "x"
type input "Talousennuste 2.0 (excelit jakoon"
type textarea "x"
type input "Talousennuste 2.0 (excelit jakoon heti kun saas"
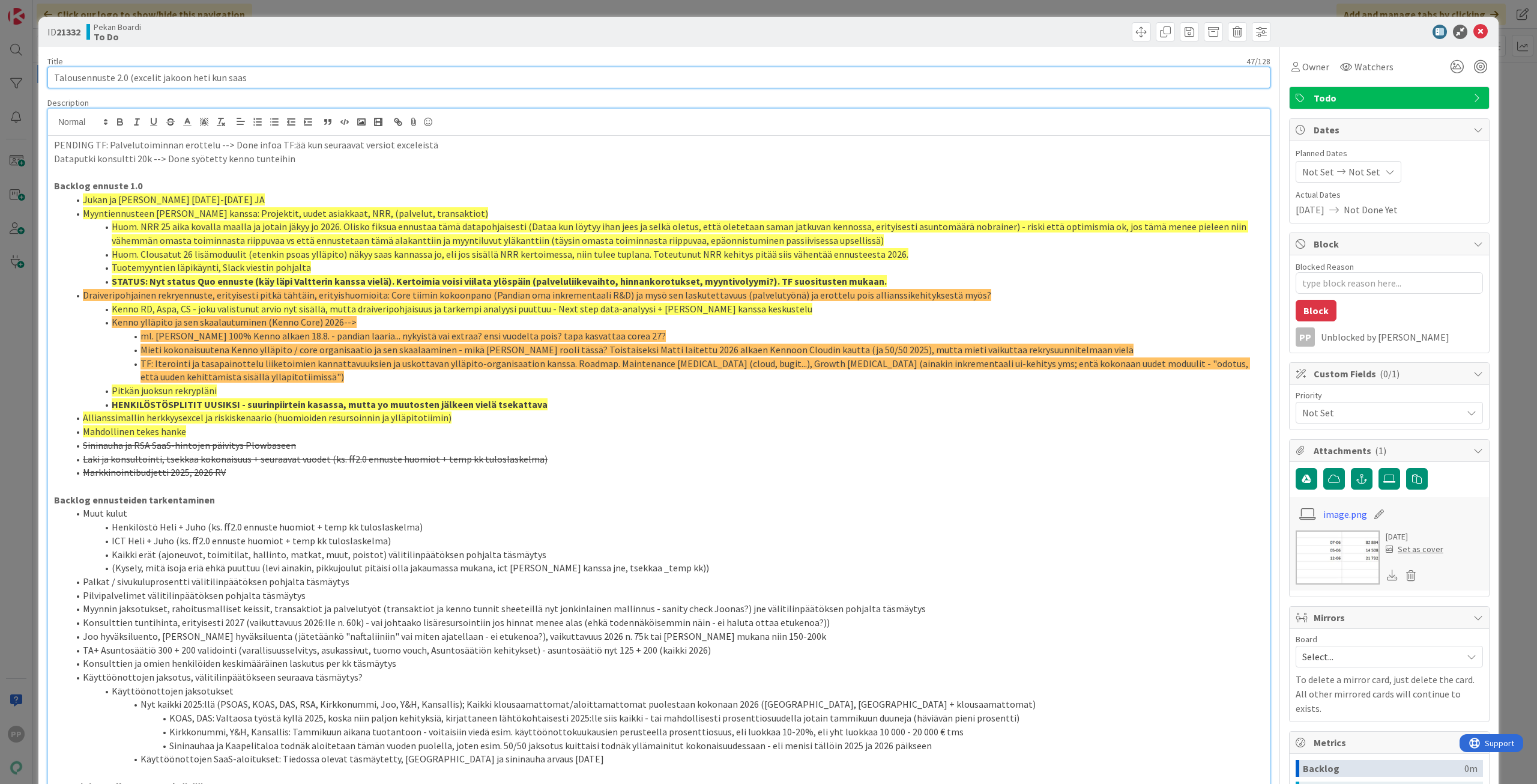
type textarea "x"
type input "Talousennuste 2.0 (excelit jakoon heti kun saasl"
type textarea "x"
type input "Talousennuste 2.0 (excelit jakoon heti kun saa"
type textarea "x"
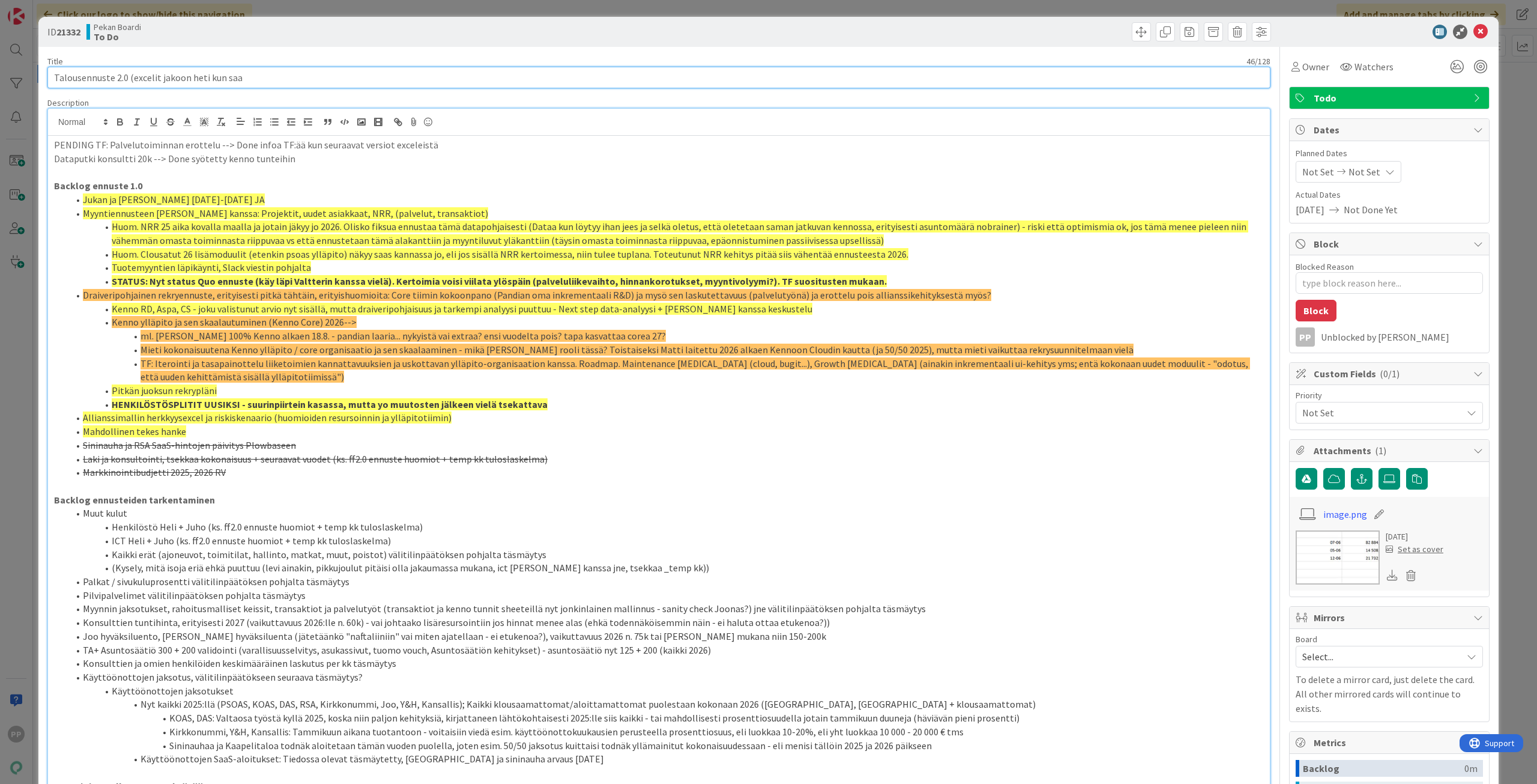
type input "Talousennuste 2.0 (excelit jakoon heti kun saas"
type textarea "x"
type input "Talousennuste 2.0 (excelit jakoon heti kun saas-laskut lähetetty)"
type textarea "x"
type input "Talousennuste 2.0 (excelit jakoon heti kun saas-laskut lähetetty)"
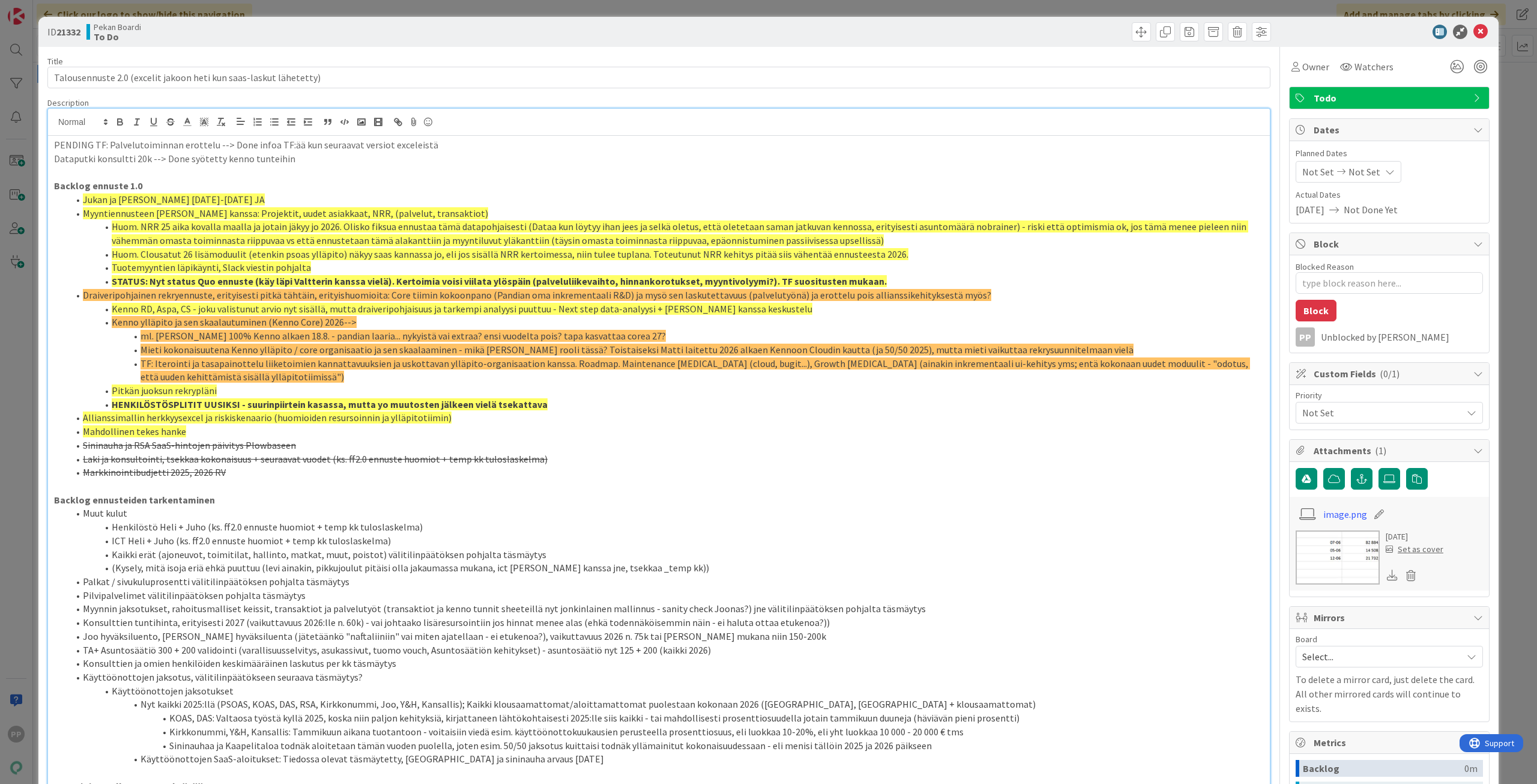
click at [328, 56] on div "Title 65 / 128" at bounding box center [659, 61] width 1224 height 11
click at [347, 9] on div "ID 21332 Pekan Boardi To Do Title 65 / 128 Talousennuste 2.0 (excelit jakoon he…" at bounding box center [768, 392] width 1537 height 784
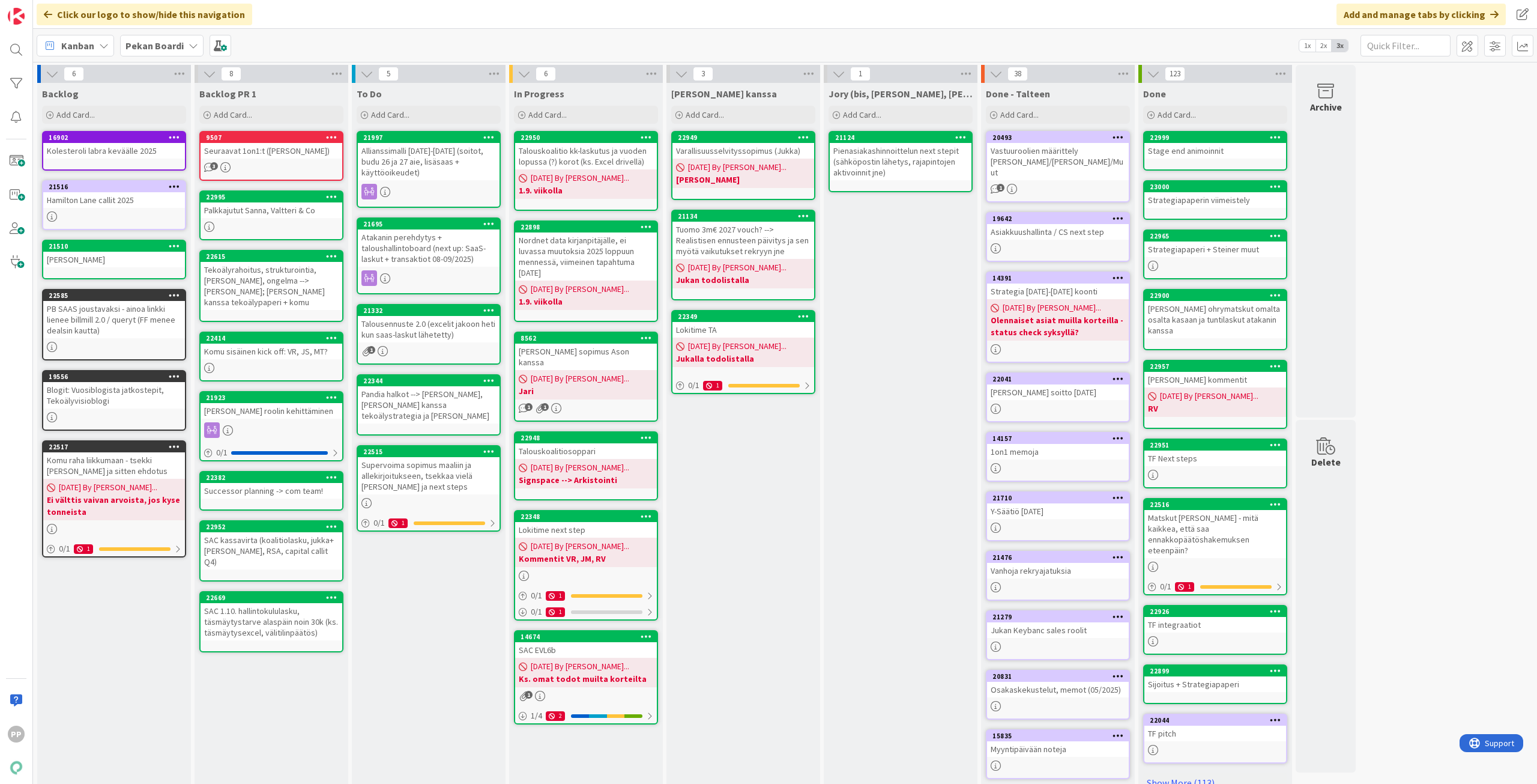
click at [456, 605] on div "To Do Add Card... 21997 Allianssimalli [DATE]-[DATE] (soitot, budu 26 ja 27 aie…" at bounding box center [428, 450] width 153 height 734
click at [434, 626] on div "To Do Add Card... 21997 Allianssimalli [DATE]-[DATE] (soitot, budu 26 ja 27 aie…" at bounding box center [428, 450] width 153 height 734
click at [463, 626] on div "To Do Add Card... 21997 Allianssimalli [DATE]-[DATE] (soitot, budu 26 ja 27 aie…" at bounding box center [428, 450] width 153 height 734
click at [425, 626] on div "To Do Add Card... 21997 Allianssimalli [DATE]-[DATE] (soitot, budu 26 ja 27 aie…" at bounding box center [428, 450] width 153 height 734
click at [416, 626] on div "To Do Add Card... 21997 Allianssimalli [DATE]-[DATE] (soitot, budu 26 ja 27 aie…" at bounding box center [428, 450] width 153 height 734
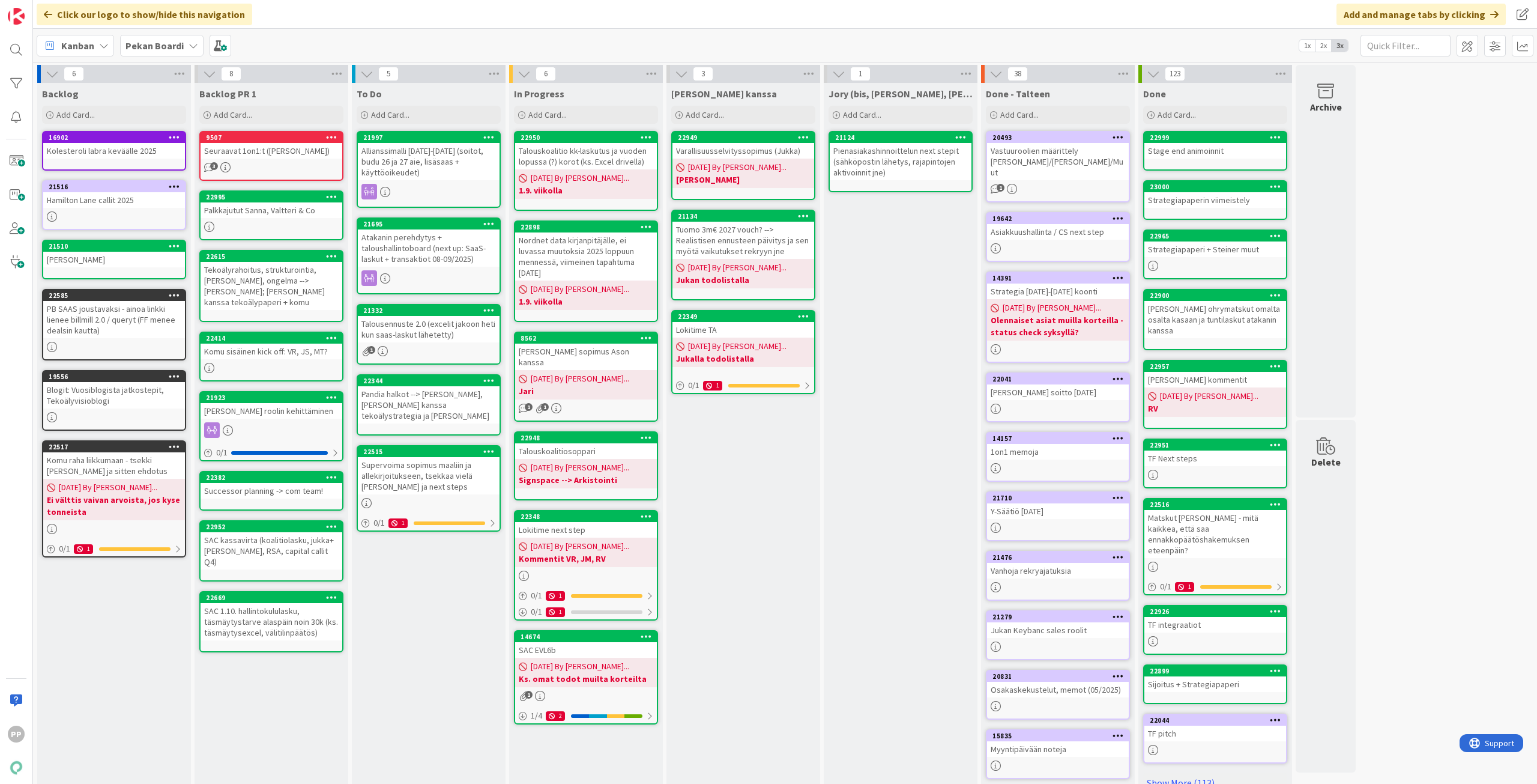
click at [411, 626] on div "To Do Add Card... 21997 Allianssimalli [DATE]-[DATE] (soitot, budu 26 ja 27 aie…" at bounding box center [428, 450] width 153 height 734
